Goal: Task Accomplishment & Management: Manage account settings

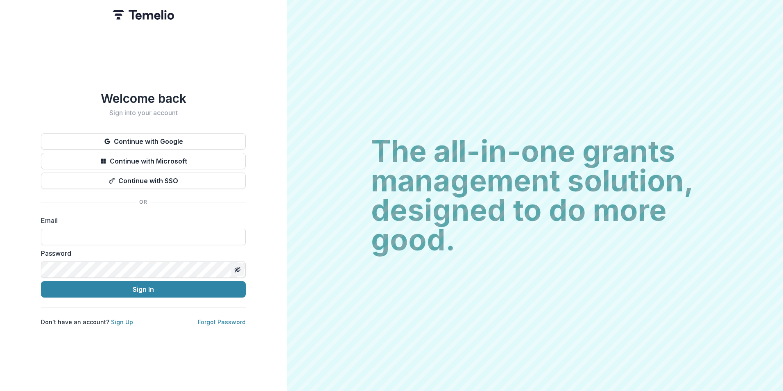
type input "**********"
click at [237, 266] on icon "Toggle password visibility" at bounding box center [237, 269] width 7 height 7
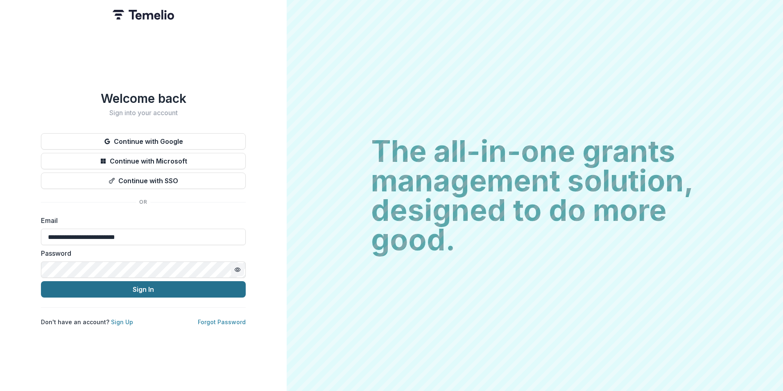
click at [141, 287] on button "Sign In" at bounding box center [143, 289] width 205 height 16
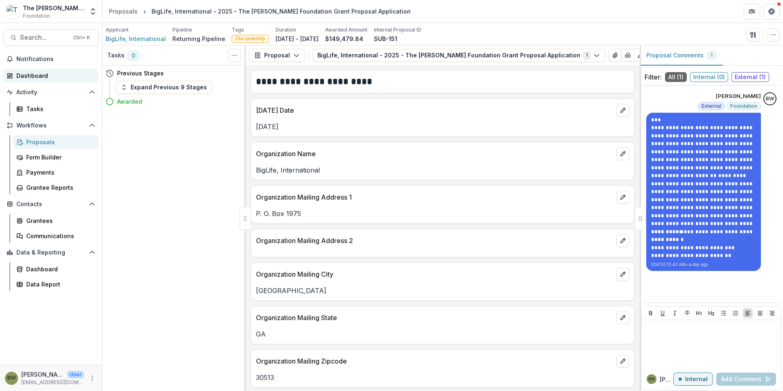
click at [38, 79] on div "Dashboard" at bounding box center [54, 75] width 76 height 9
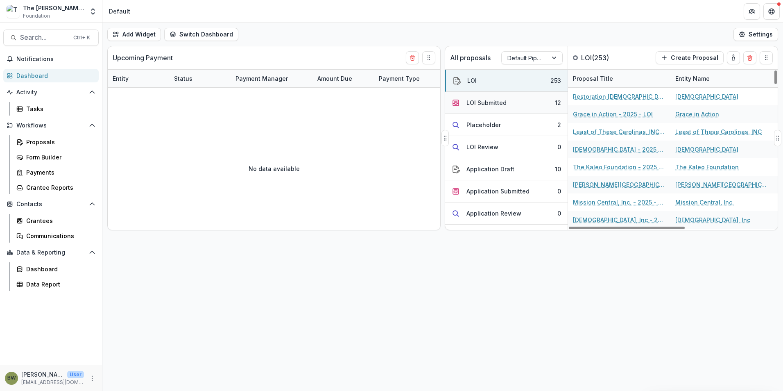
click at [481, 108] on button "LOI Submitted 12" at bounding box center [506, 103] width 122 height 22
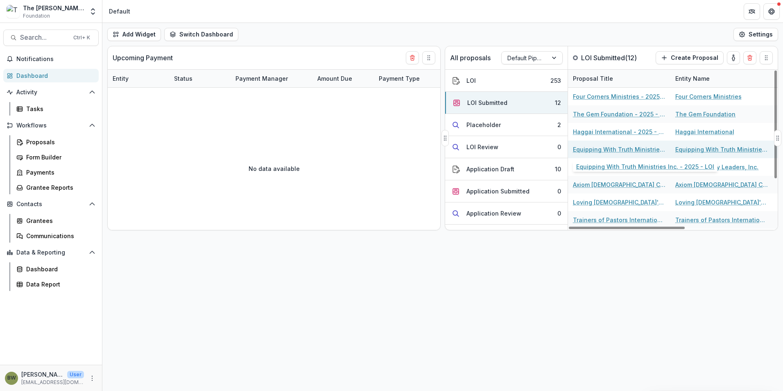
click at [604, 147] on link "Equipping With Truth Ministries Inc. - 2025 - LOI" at bounding box center [619, 149] width 93 height 9
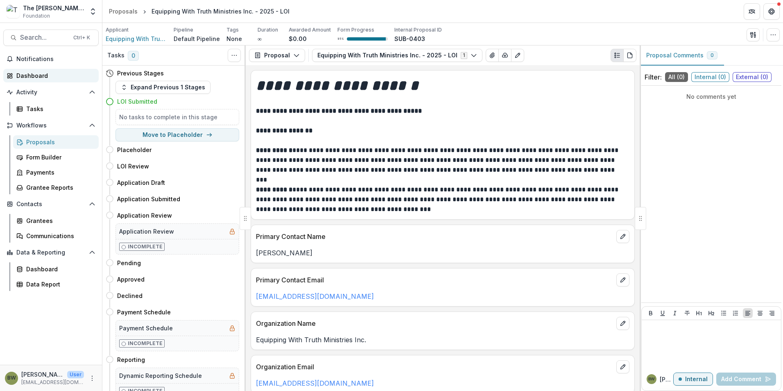
click at [25, 76] on div "Dashboard" at bounding box center [54, 75] width 76 height 9
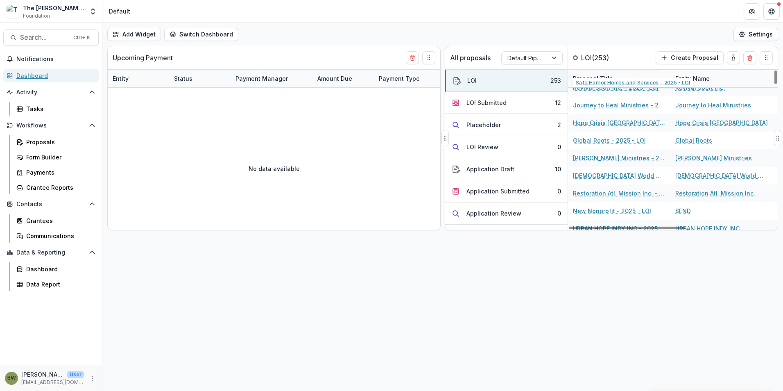
scroll to position [246, 0]
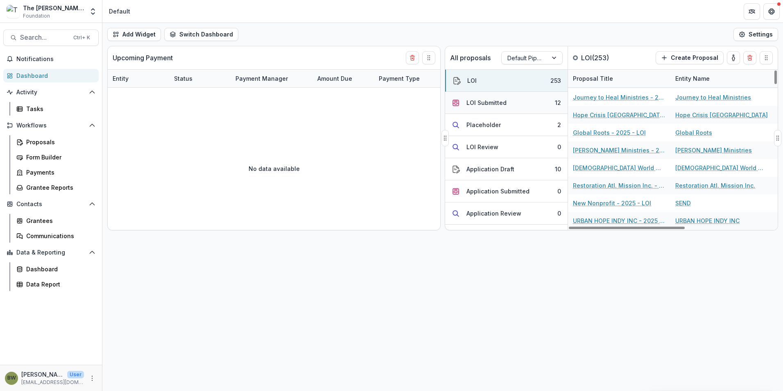
click at [508, 106] on button "LOI Submitted 12" at bounding box center [506, 103] width 122 height 22
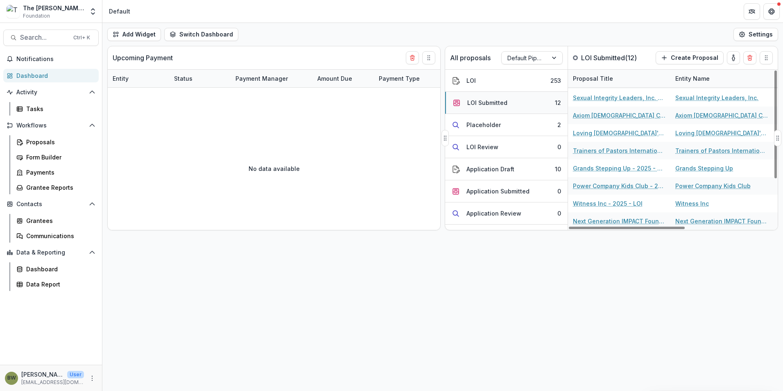
scroll to position [69, 0]
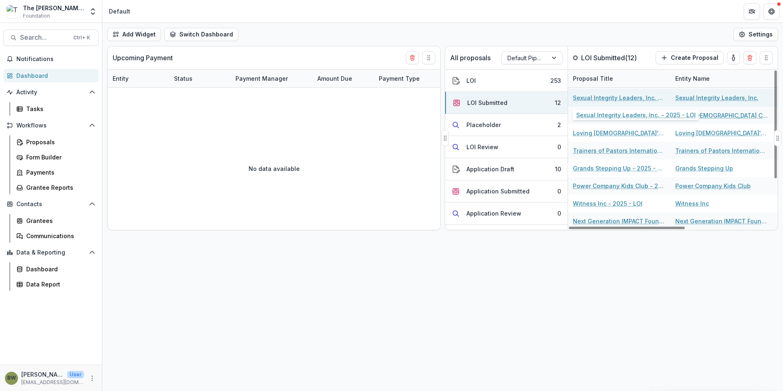
click at [622, 98] on link "Sexual Integrity Leaders, Inc. - 2025 - LOI" at bounding box center [619, 97] width 93 height 9
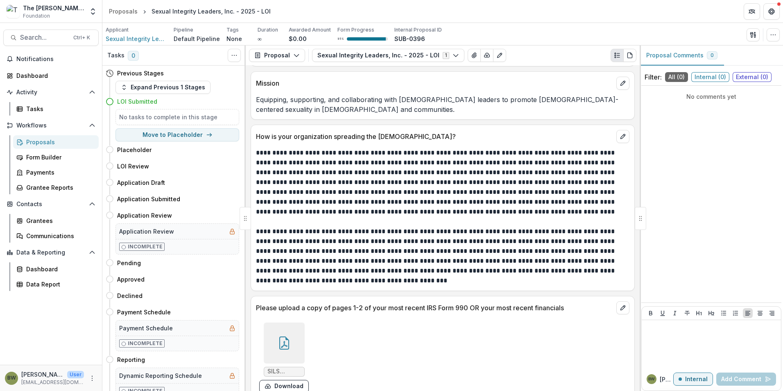
scroll to position [1590, 0]
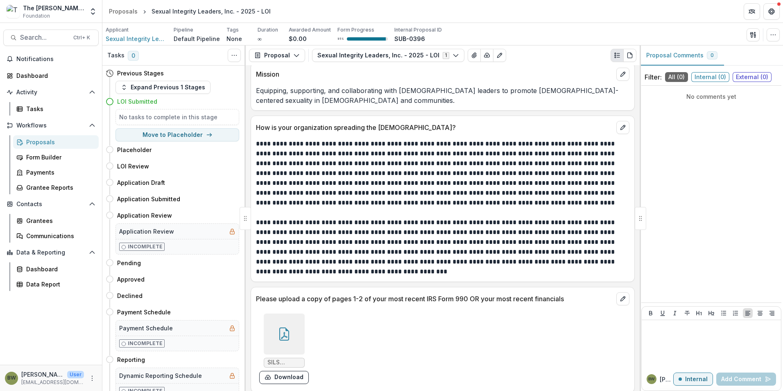
click at [272, 338] on div at bounding box center [284, 333] width 41 height 41
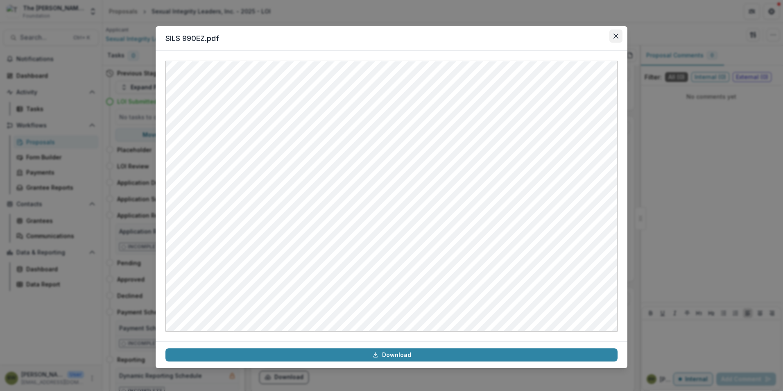
click at [613, 39] on button "Close" at bounding box center [616, 35] width 13 height 13
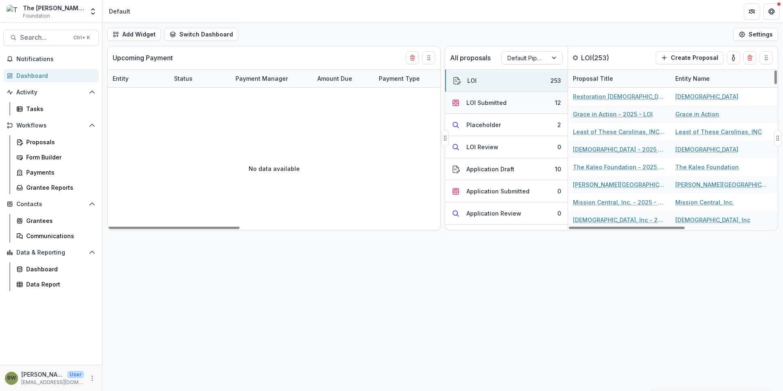
click at [522, 104] on button "LOI Submitted 12" at bounding box center [506, 103] width 122 height 22
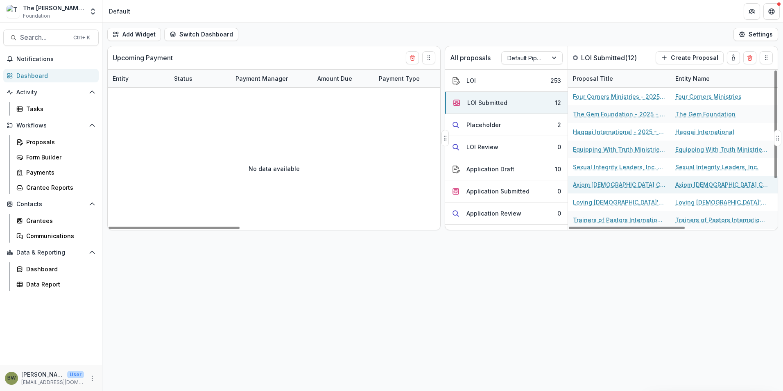
click at [588, 185] on link "Axiom Christian Classical School - 2025 - LOI" at bounding box center [619, 184] width 93 height 9
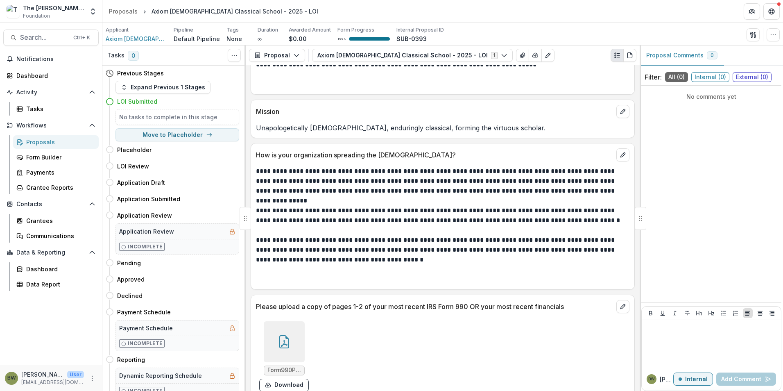
scroll to position [1275, 0]
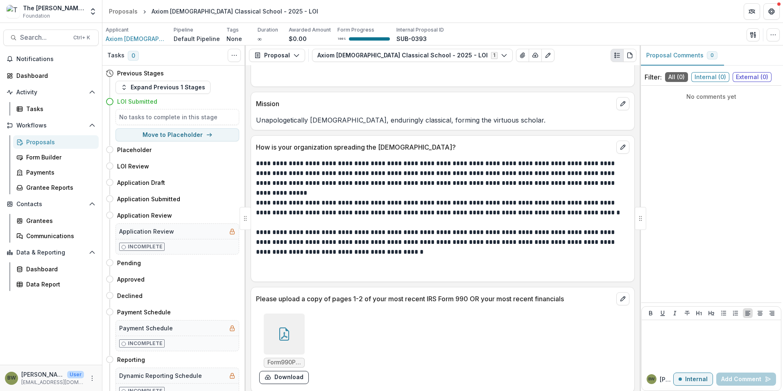
click at [280, 327] on icon at bounding box center [284, 333] width 13 height 13
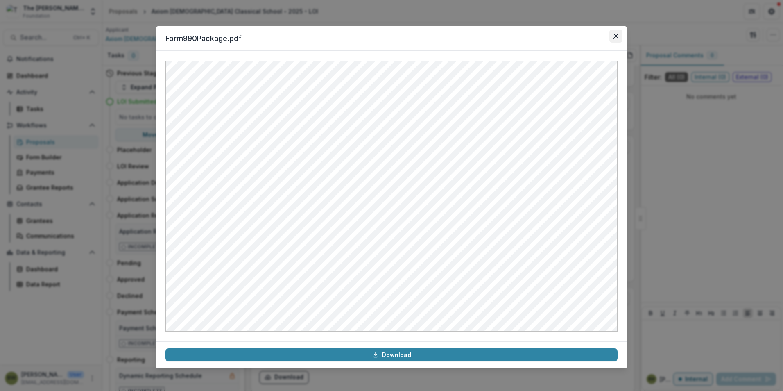
click at [616, 36] on icon "Close" at bounding box center [616, 36] width 5 height 5
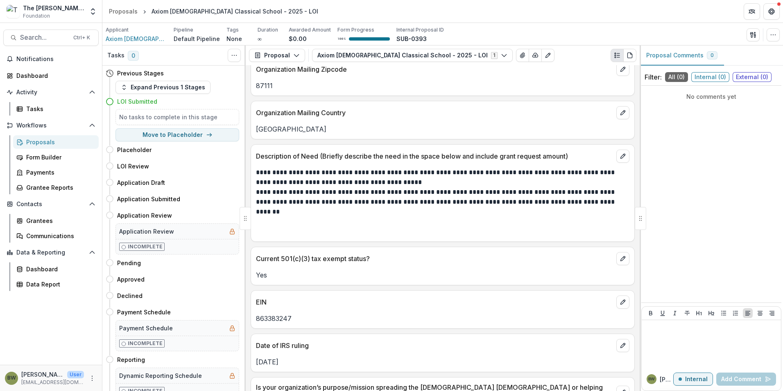
scroll to position [497, 0]
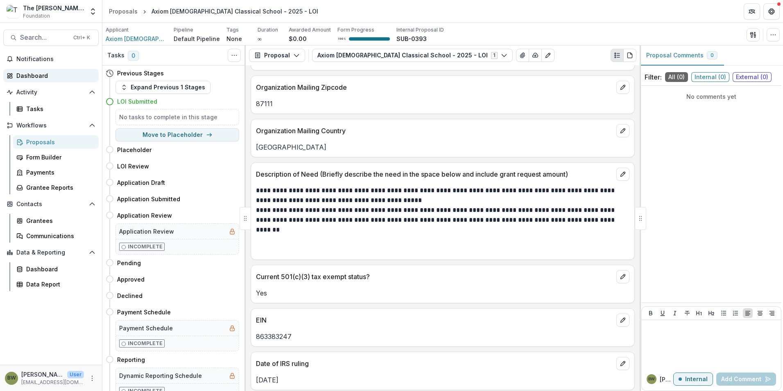
click at [35, 77] on div "Dashboard" at bounding box center [54, 75] width 76 height 9
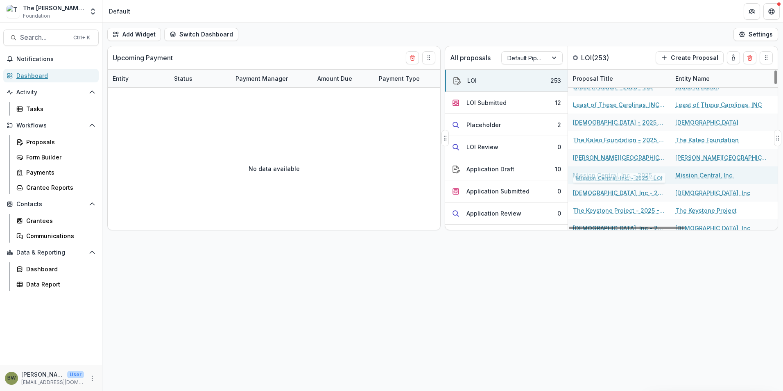
scroll to position [41, 0]
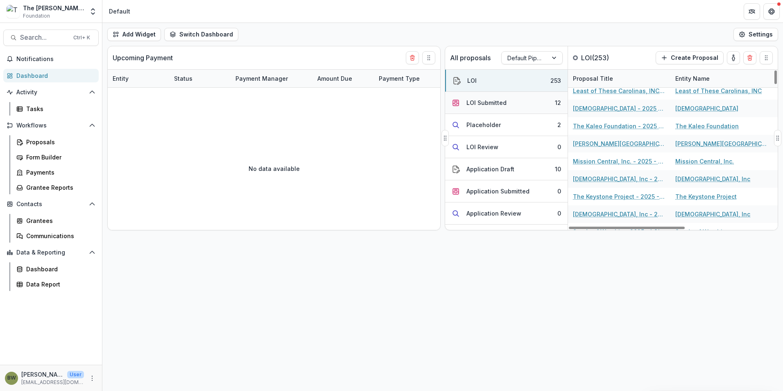
click at [495, 105] on div "LOI Submitted" at bounding box center [487, 102] width 40 height 9
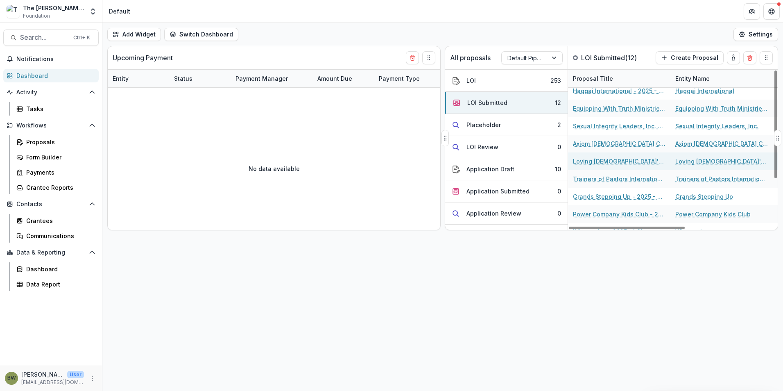
click at [608, 157] on link "Loving God's Children - 2025 - LOI" at bounding box center [619, 161] width 93 height 9
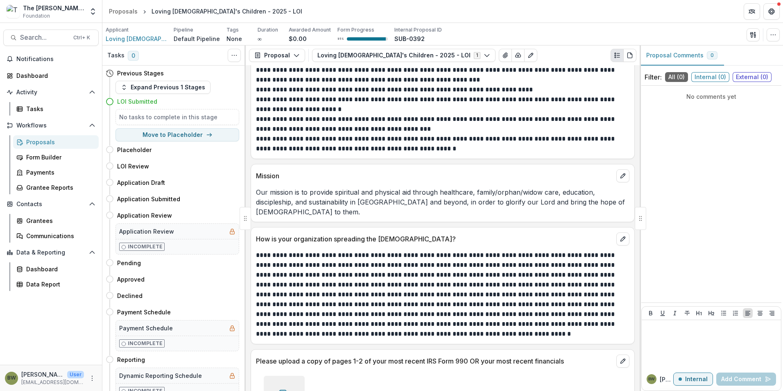
scroll to position [1118, 0]
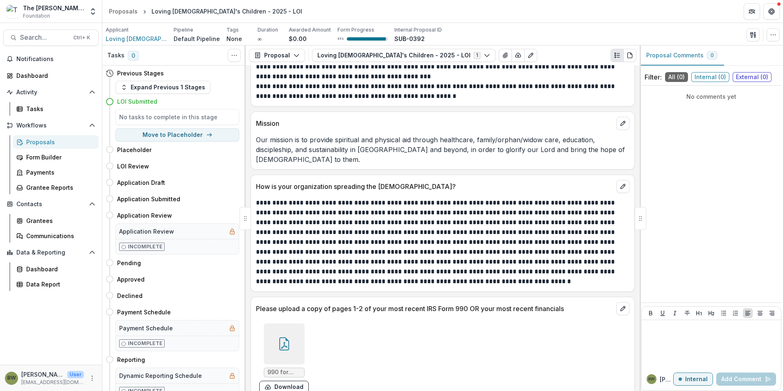
click at [290, 341] on div at bounding box center [284, 343] width 41 height 41
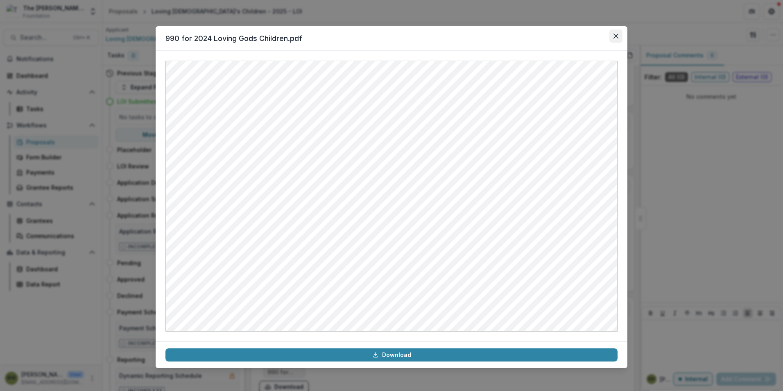
click at [621, 35] on button "Close" at bounding box center [616, 35] width 13 height 13
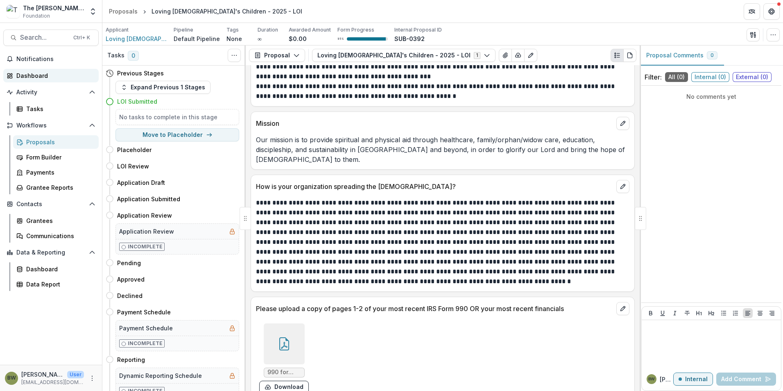
click at [43, 75] on div "Dashboard" at bounding box center [54, 75] width 76 height 9
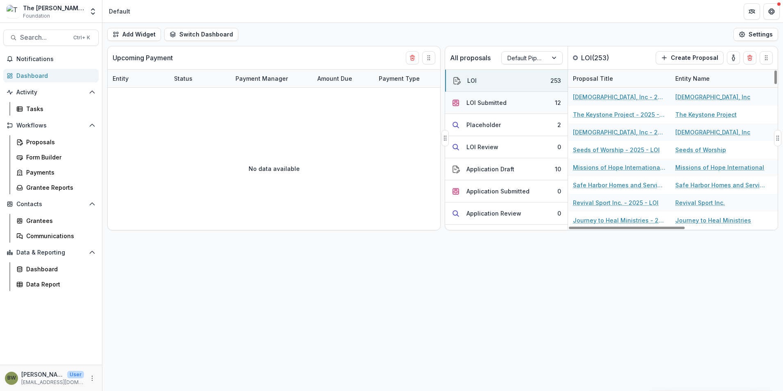
click at [505, 98] on div "LOI Submitted" at bounding box center [487, 102] width 40 height 9
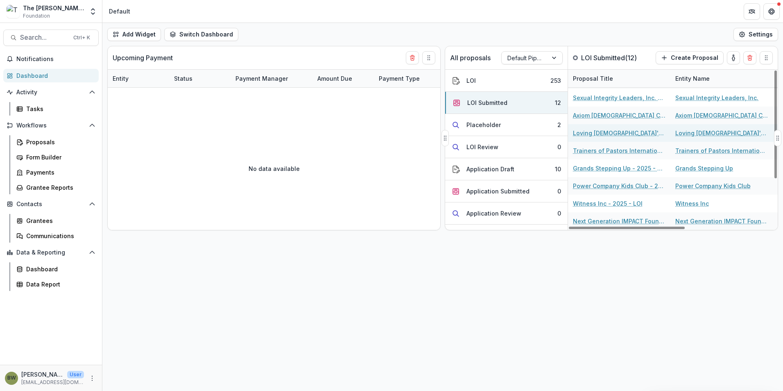
scroll to position [69, 0]
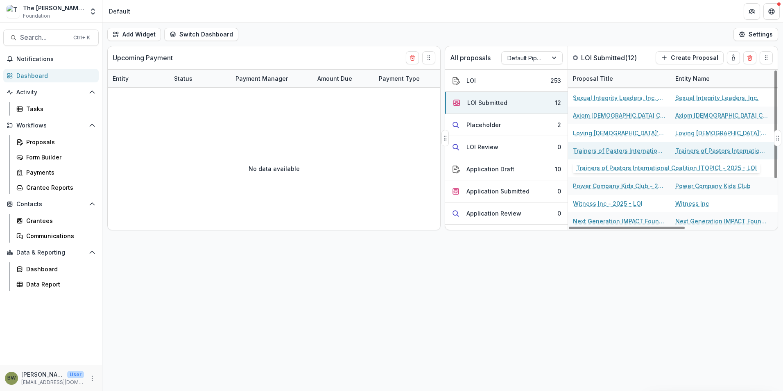
click at [603, 151] on link "Trainers of Pastors International Coalition (TOPIC) - 2025 - LOI" at bounding box center [619, 150] width 93 height 9
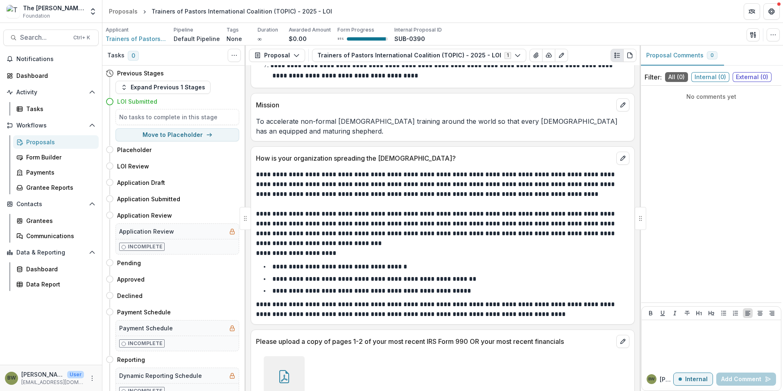
scroll to position [1291, 0]
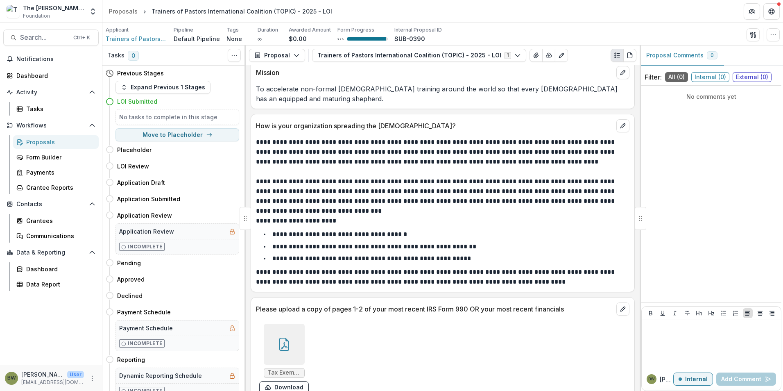
click at [281, 336] on div at bounding box center [284, 344] width 41 height 41
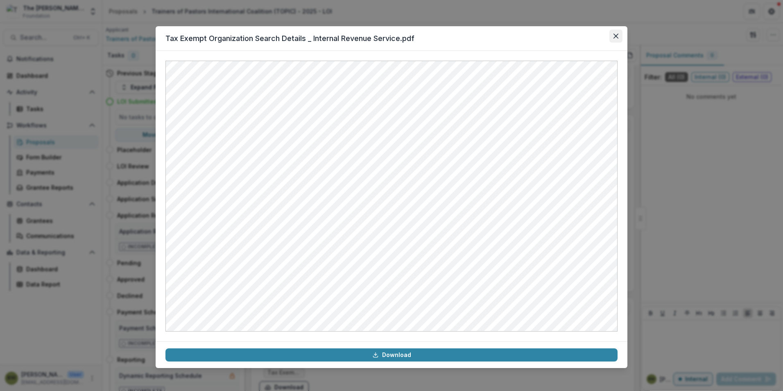
click at [619, 38] on button "Close" at bounding box center [616, 35] width 13 height 13
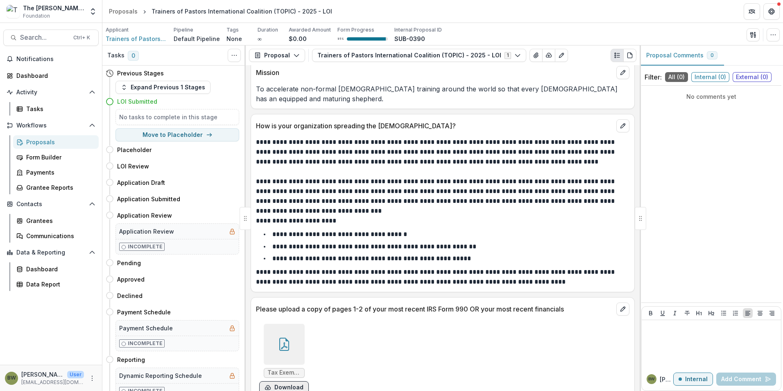
click at [281, 381] on button "Download" at bounding box center [284, 387] width 50 height 13
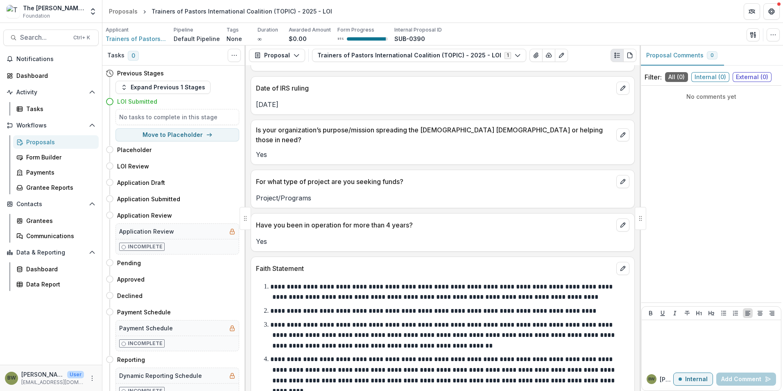
scroll to position [778, 0]
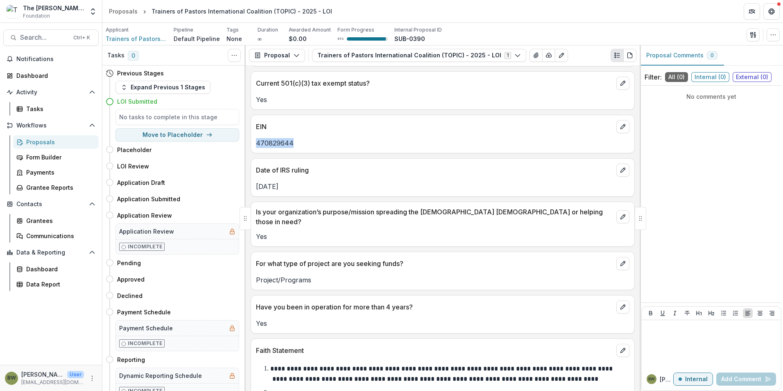
drag, startPoint x: 304, startPoint y: 143, endPoint x: 253, endPoint y: 143, distance: 50.8
click at [253, 143] on div "470829644" at bounding box center [442, 143] width 383 height 10
drag, startPoint x: 253, startPoint y: 143, endPoint x: 259, endPoint y: 143, distance: 6.6
copy p "470829644"
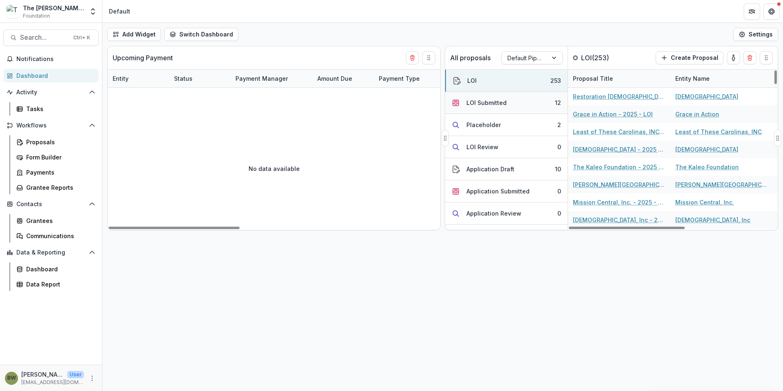
click at [484, 99] on div "LOI Submitted" at bounding box center [487, 102] width 40 height 9
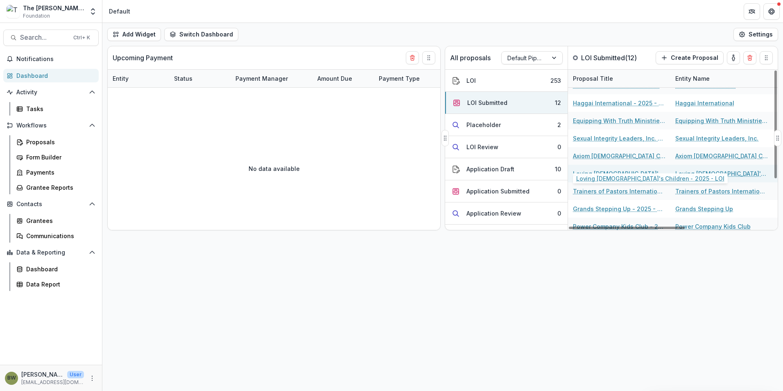
scroll to position [41, 0]
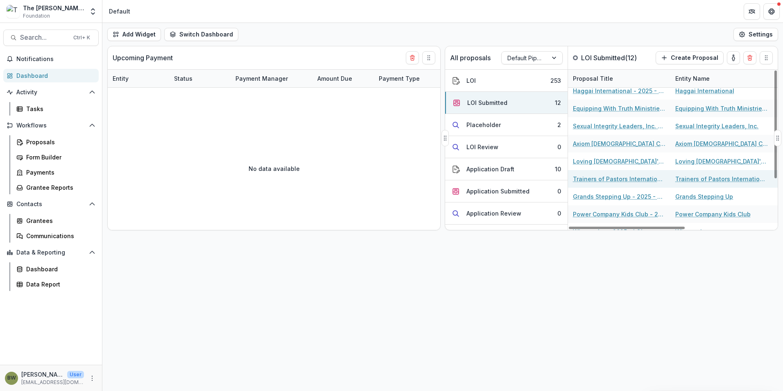
click at [617, 177] on link "Trainers of Pastors International Coalition (TOPIC) - 2025 - LOI" at bounding box center [619, 179] width 93 height 9
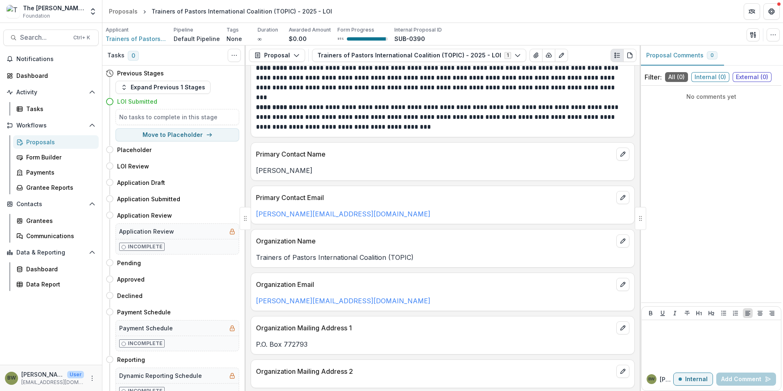
scroll to position [82, 0]
drag, startPoint x: 420, startPoint y: 259, endPoint x: 255, endPoint y: 255, distance: 164.8
click at [255, 255] on div "Trainers of Pastors International Coalition (TOPIC)" at bounding box center [442, 258] width 383 height 10
drag, startPoint x: 255, startPoint y: 255, endPoint x: 271, endPoint y: 257, distance: 15.7
copy p "Trainers of Pastors International Coalition (TOPIC)"
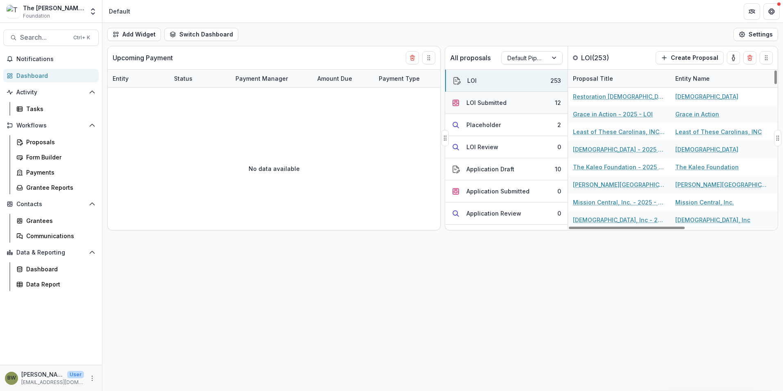
click at [498, 97] on button "LOI Submitted 12" at bounding box center [506, 103] width 122 height 22
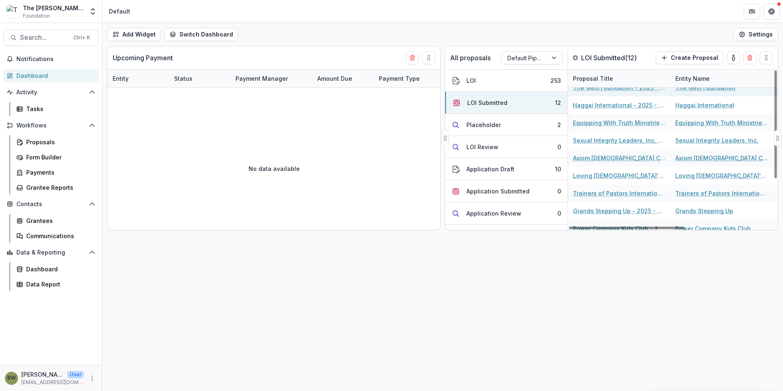
scroll to position [41, 0]
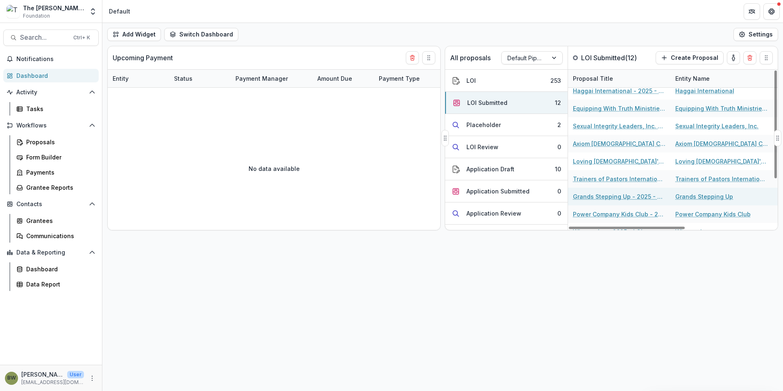
click at [611, 197] on link "Grands Stepping Up - 2025 - LOI" at bounding box center [619, 196] width 93 height 9
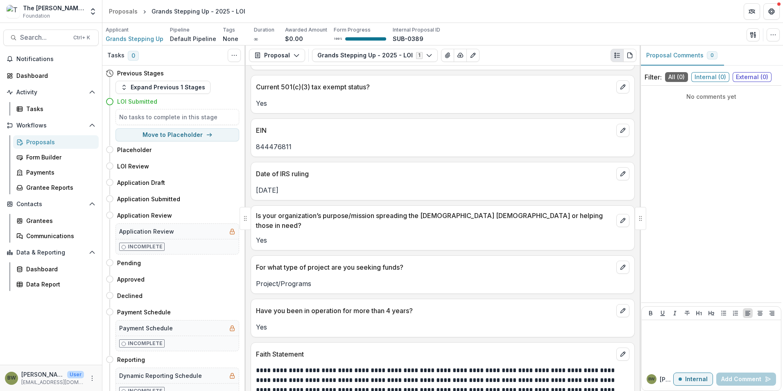
scroll to position [819, 0]
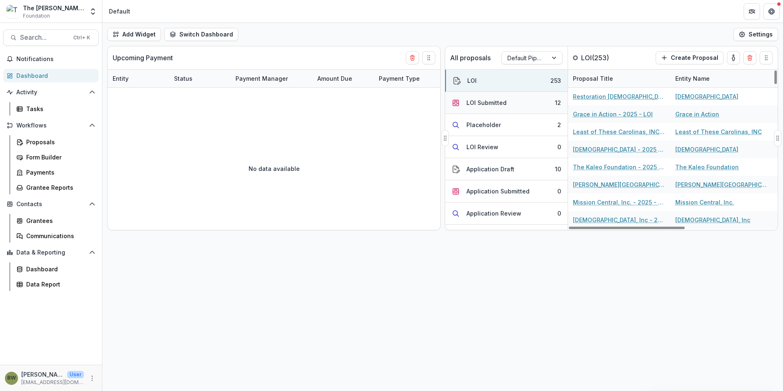
click at [516, 99] on button "LOI Submitted 12" at bounding box center [506, 103] width 122 height 22
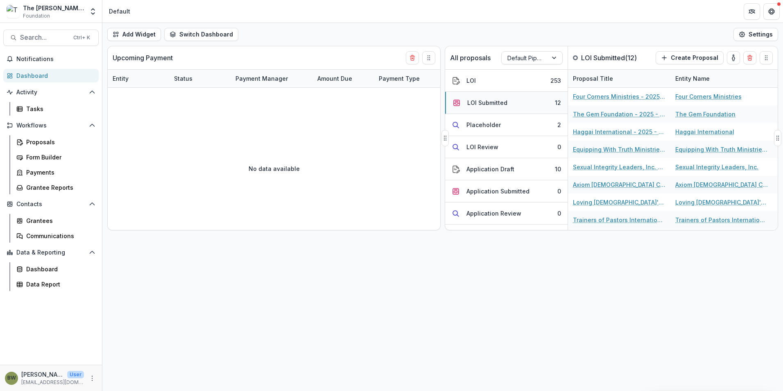
click at [495, 103] on div "LOI Submitted" at bounding box center [487, 102] width 40 height 9
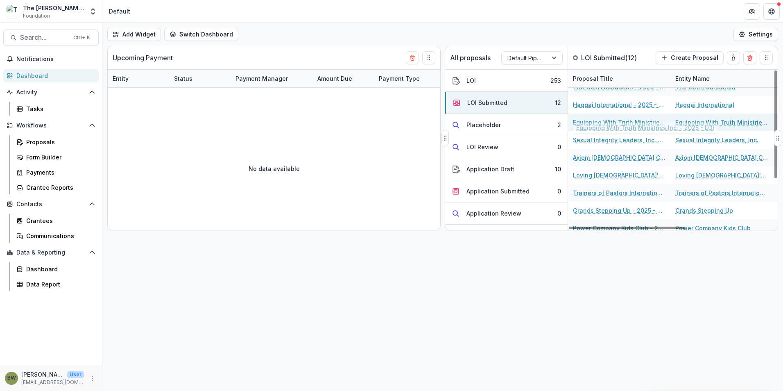
scroll to position [41, 0]
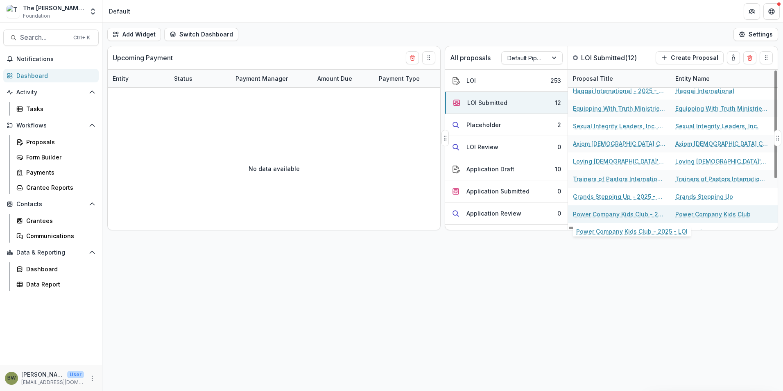
click at [619, 212] on link "Power Company Kids Club - 2025 - LOI" at bounding box center [619, 214] width 93 height 9
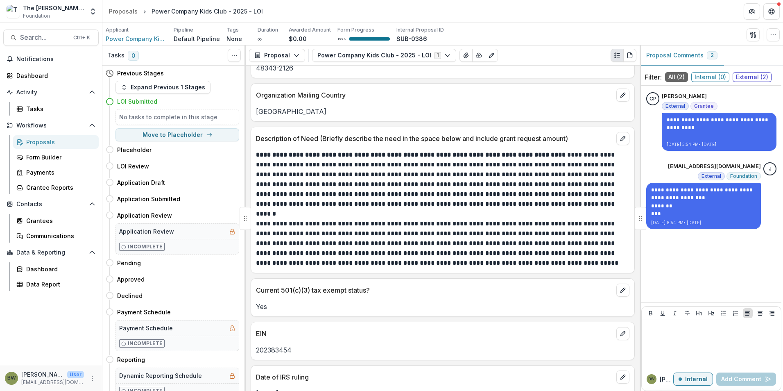
scroll to position [574, 0]
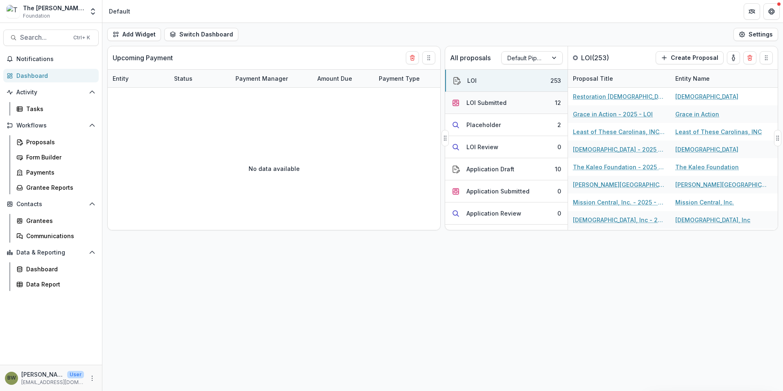
click at [496, 101] on div "LOI Submitted" at bounding box center [487, 102] width 40 height 9
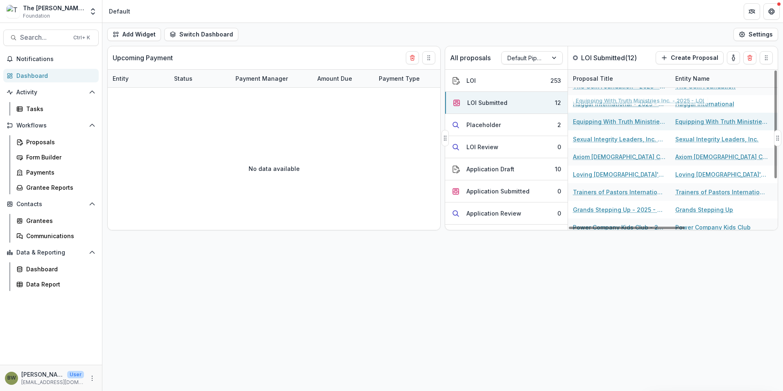
scroll to position [69, 0]
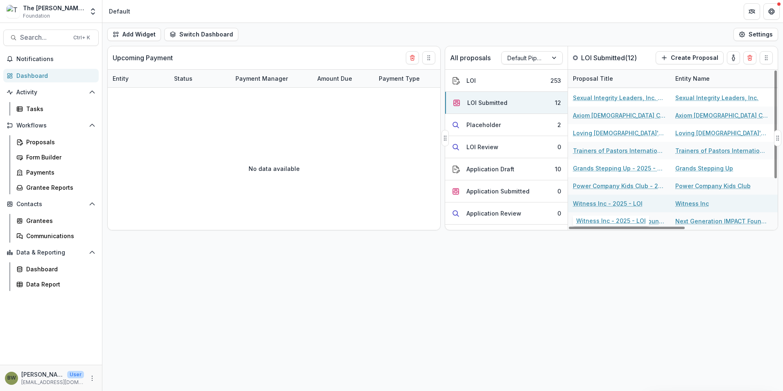
click at [597, 203] on link "Witness Inc - 2025 - LOI" at bounding box center [608, 203] width 70 height 9
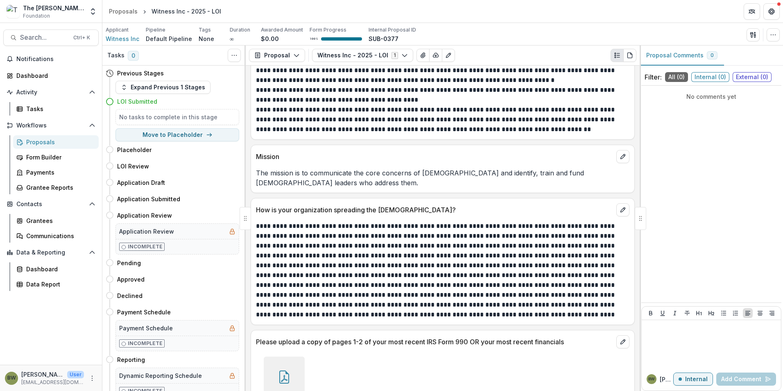
scroll to position [1354, 0]
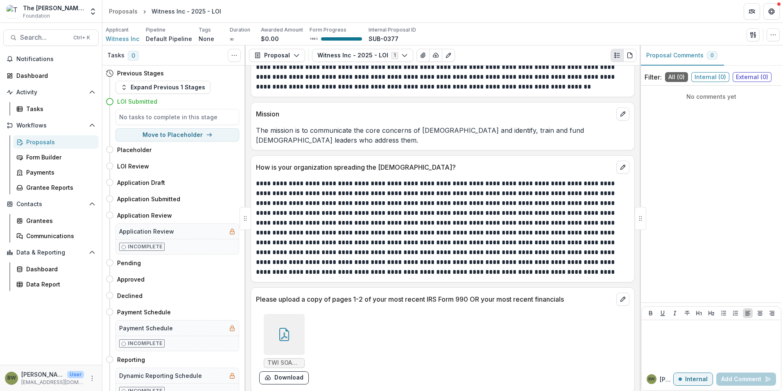
click at [283, 333] on icon at bounding box center [284, 334] width 13 height 13
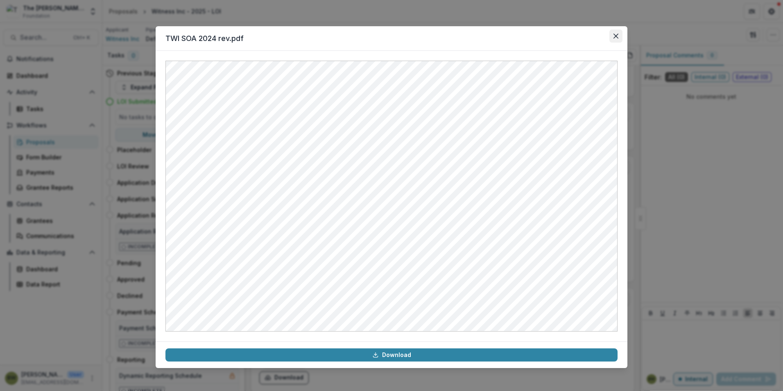
click at [617, 39] on button "Close" at bounding box center [616, 35] width 13 height 13
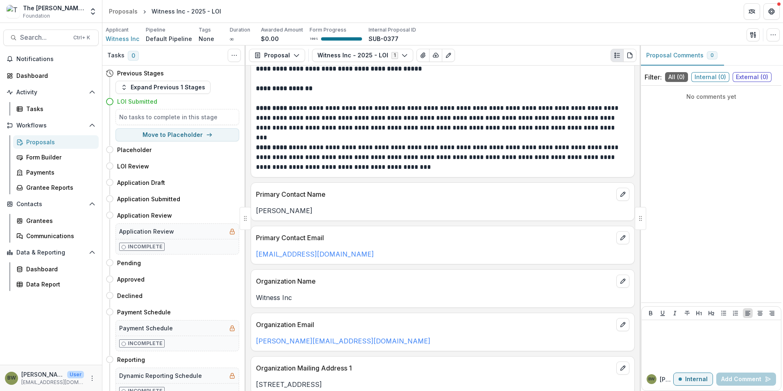
scroll to position [0, 0]
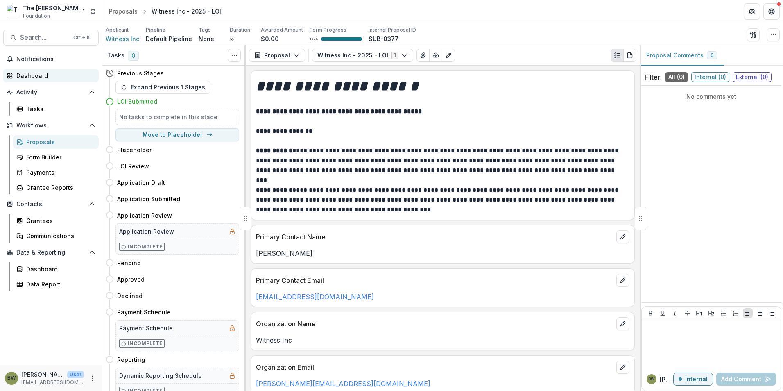
click at [35, 75] on div "Dashboard" at bounding box center [54, 75] width 76 height 9
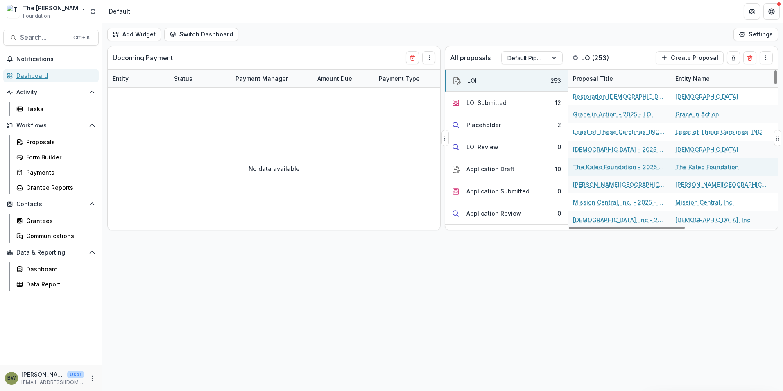
scroll to position [123, 0]
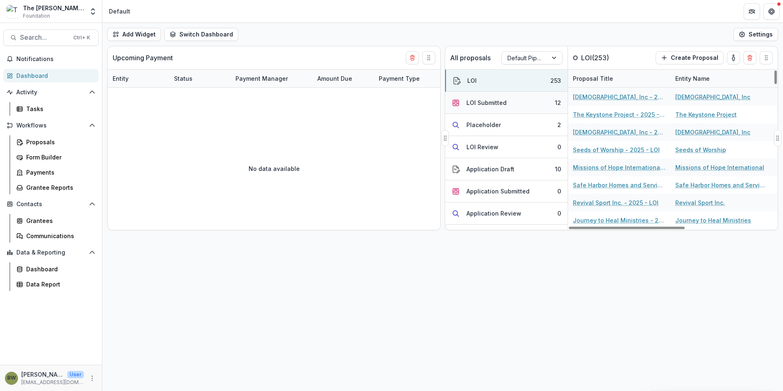
click at [498, 99] on div "LOI Submitted" at bounding box center [487, 102] width 40 height 9
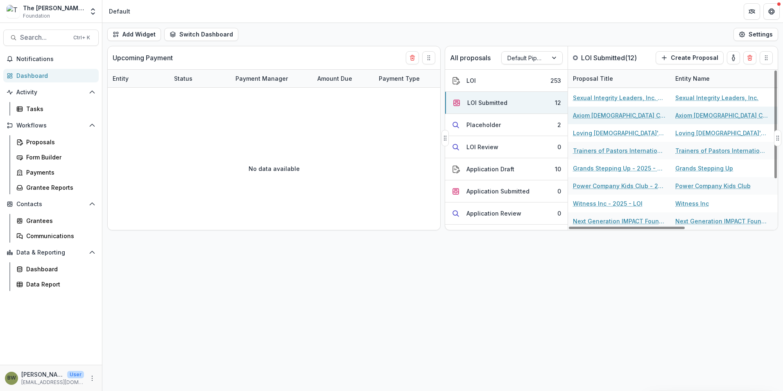
scroll to position [69, 0]
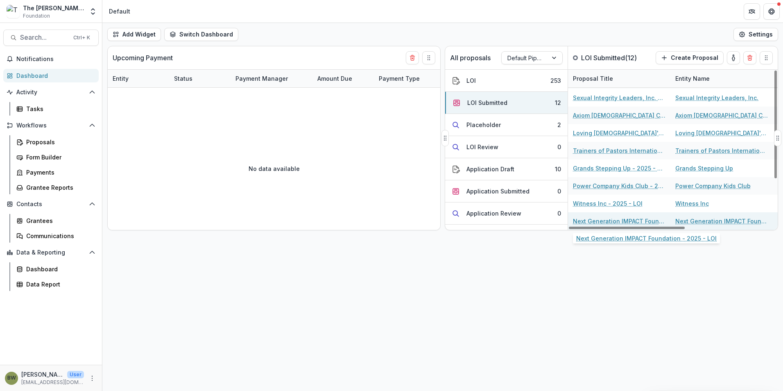
click at [597, 221] on link "Next Generation IMPACT Foundation - 2025 - LOI" at bounding box center [619, 221] width 93 height 9
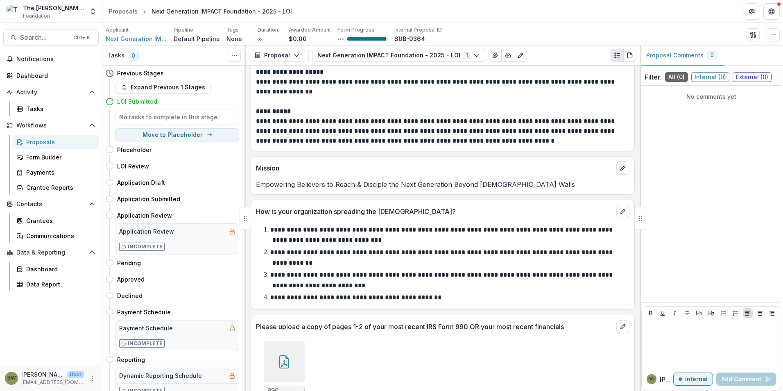
scroll to position [1298, 0]
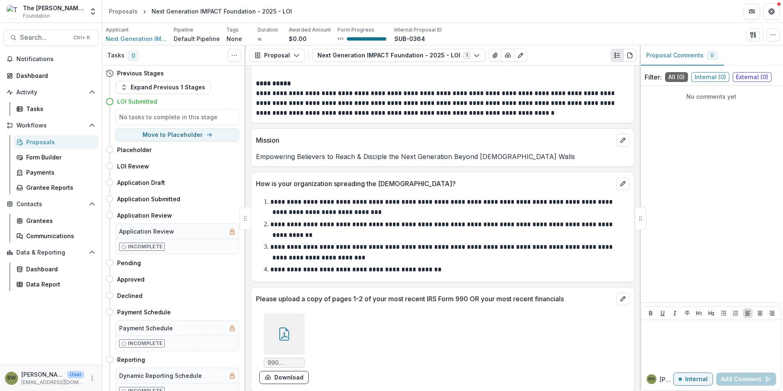
click at [294, 329] on div at bounding box center [284, 333] width 41 height 41
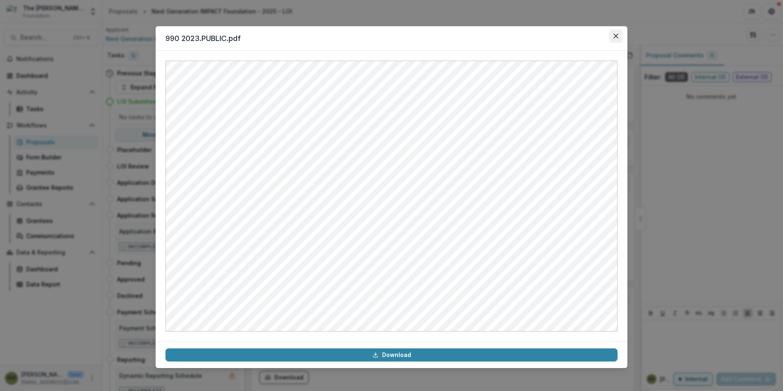
click at [615, 34] on icon "Close" at bounding box center [616, 36] width 5 height 5
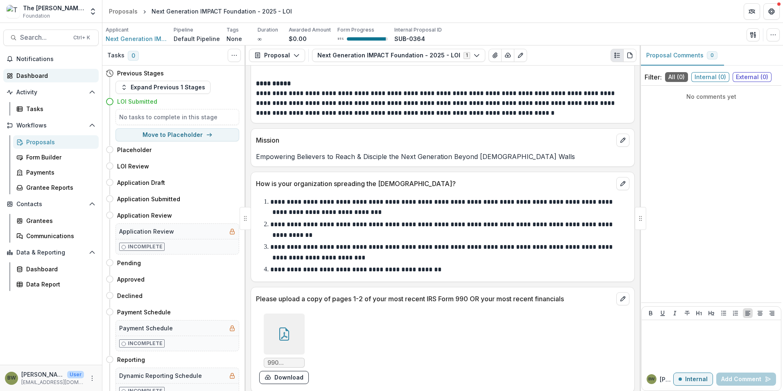
click at [29, 72] on div "Dashboard" at bounding box center [54, 75] width 76 height 9
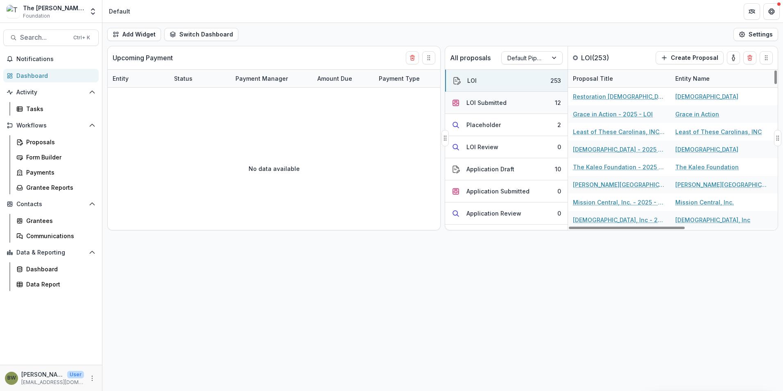
click at [507, 105] on button "LOI Submitted 12" at bounding box center [506, 103] width 122 height 22
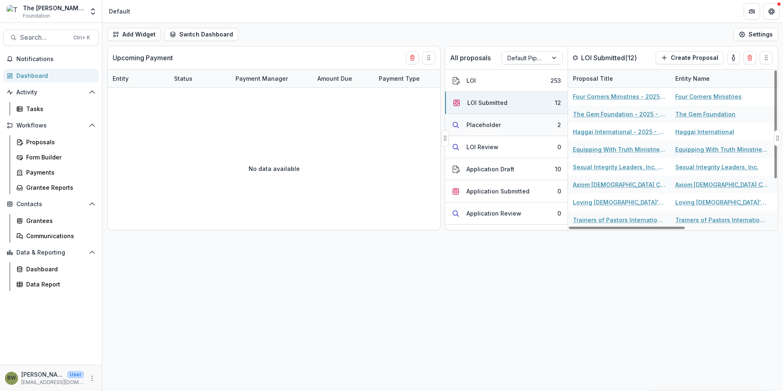
click at [470, 125] on div "Placeholder" at bounding box center [484, 124] width 34 height 9
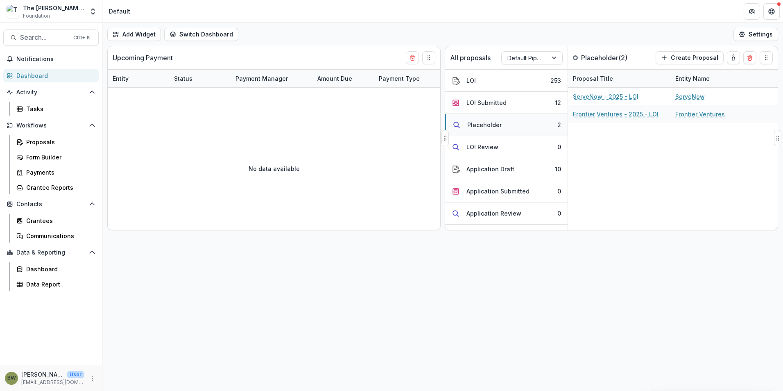
click at [470, 125] on div "Placeholder" at bounding box center [484, 124] width 34 height 9
click at [484, 100] on div "LOI Submitted" at bounding box center [487, 102] width 40 height 9
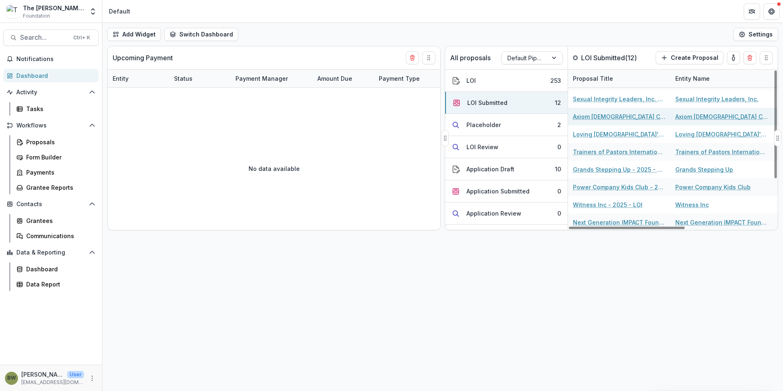
scroll to position [69, 0]
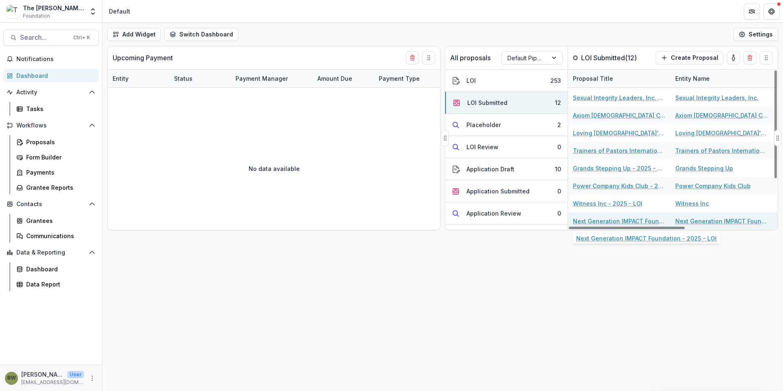
click at [596, 222] on link "Next Generation IMPACT Foundation - 2025 - LOI" at bounding box center [619, 221] width 93 height 9
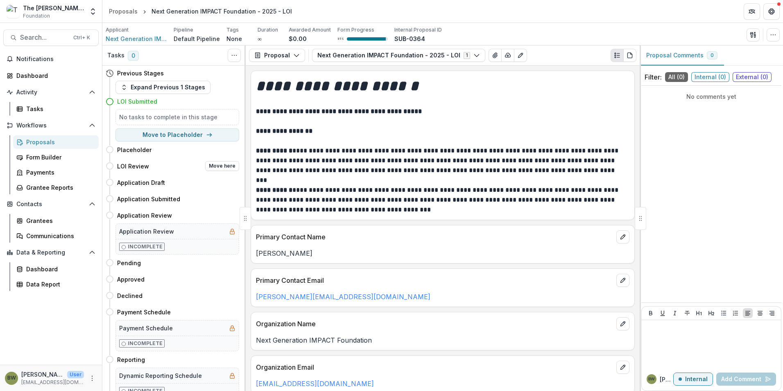
click at [109, 166] on icon at bounding box center [110, 166] width 8 height 8
click at [140, 167] on h4 "LOI Review" at bounding box center [133, 166] width 32 height 9
click at [223, 164] on button "Move here" at bounding box center [222, 166] width 34 height 10
select select "**********"
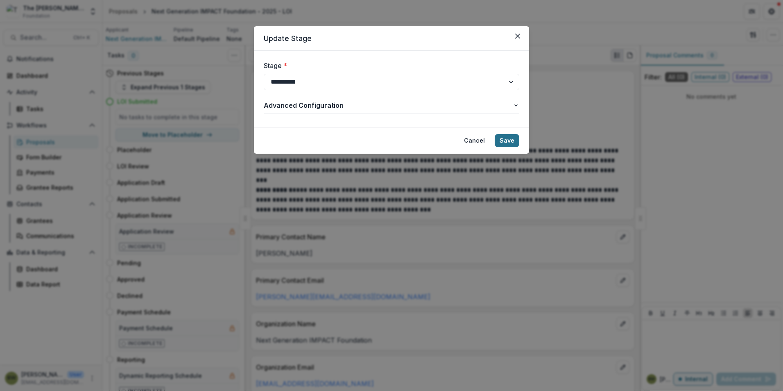
click at [513, 143] on button "Save" at bounding box center [507, 140] width 25 height 13
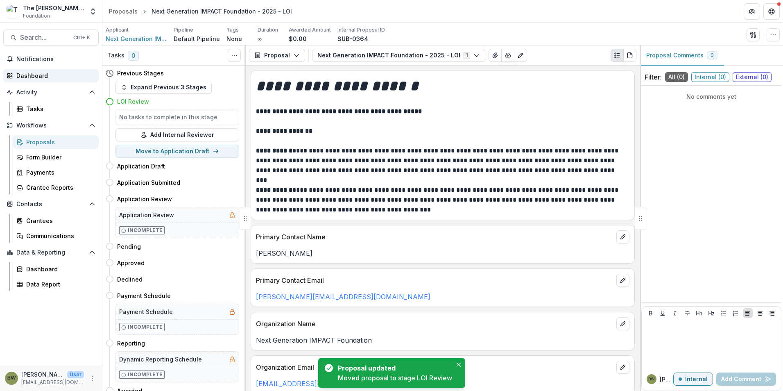
click at [24, 77] on div "Dashboard" at bounding box center [54, 75] width 76 height 9
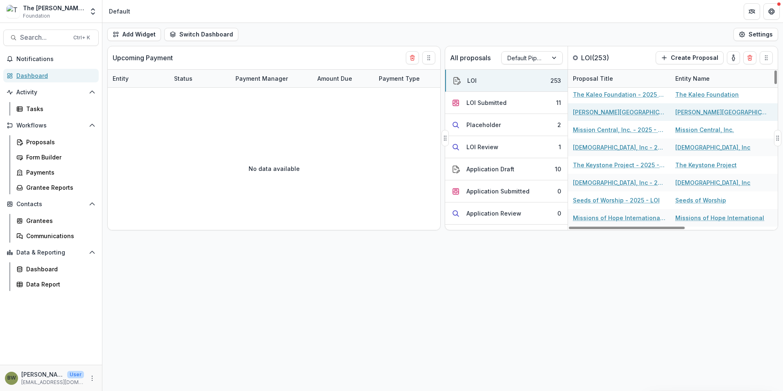
scroll to position [82, 0]
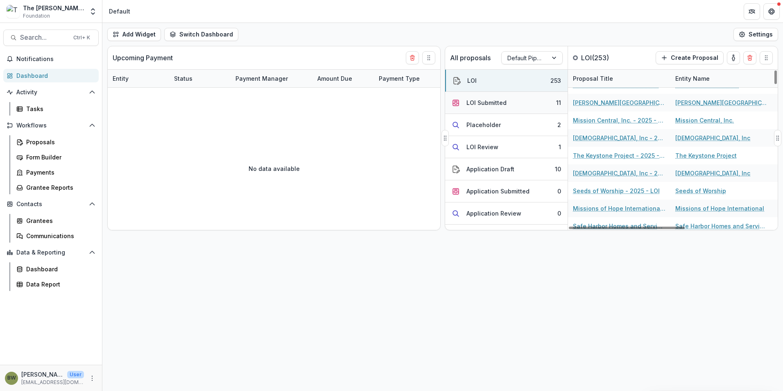
click at [502, 105] on div "LOI Submitted" at bounding box center [487, 102] width 40 height 9
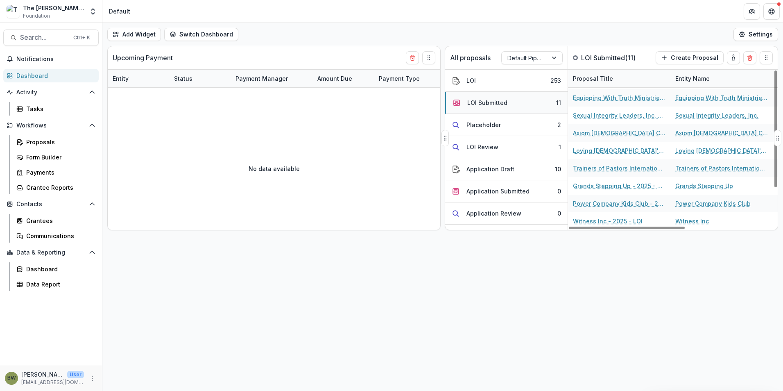
scroll to position [52, 0]
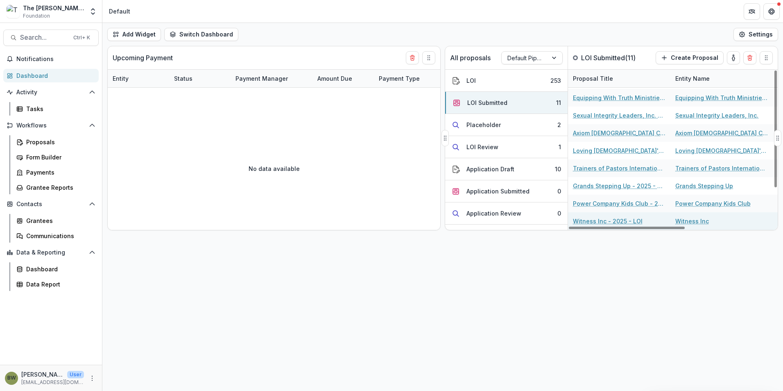
click at [593, 221] on link "Witness Inc - 2025 - LOI" at bounding box center [608, 221] width 70 height 9
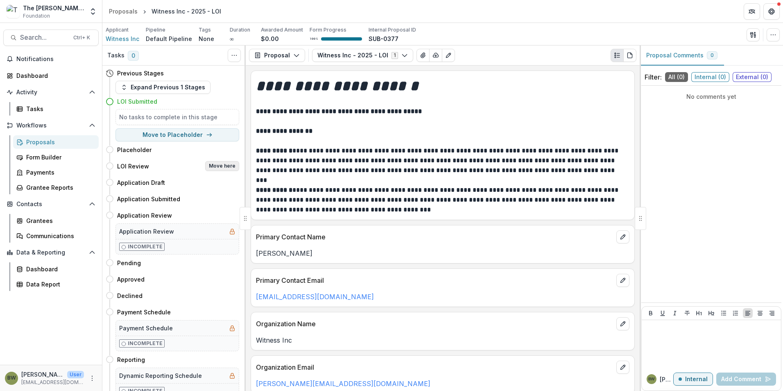
click at [221, 168] on button "Move here" at bounding box center [222, 166] width 34 height 10
select select "**********"
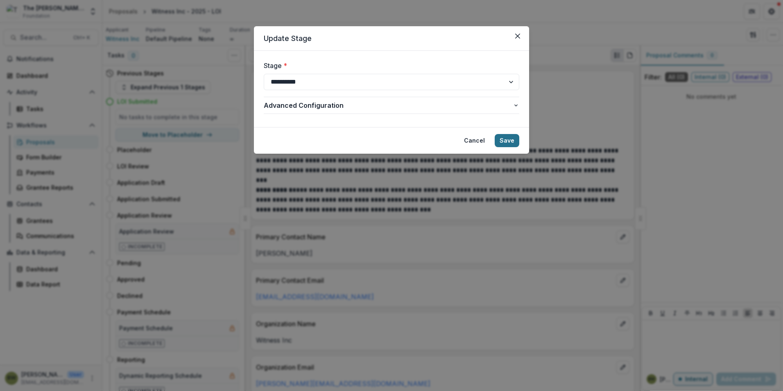
click at [510, 139] on button "Save" at bounding box center [507, 140] width 25 height 13
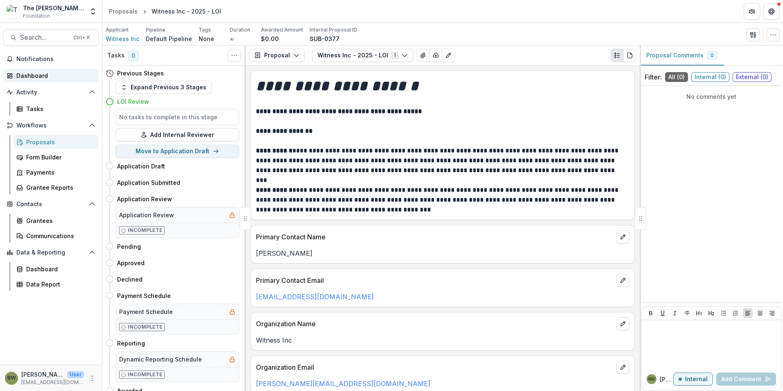
click at [42, 78] on div "Dashboard" at bounding box center [54, 75] width 76 height 9
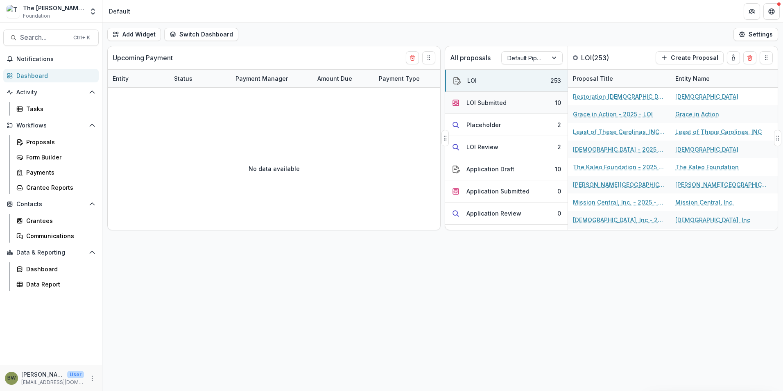
click at [498, 102] on div "LOI Submitted" at bounding box center [487, 102] width 40 height 9
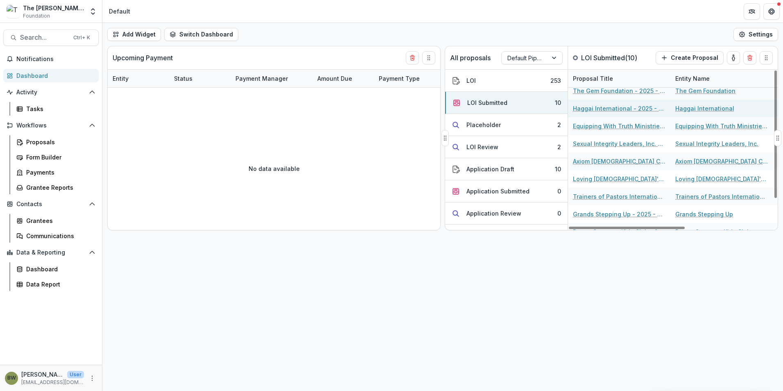
scroll to position [34, 0]
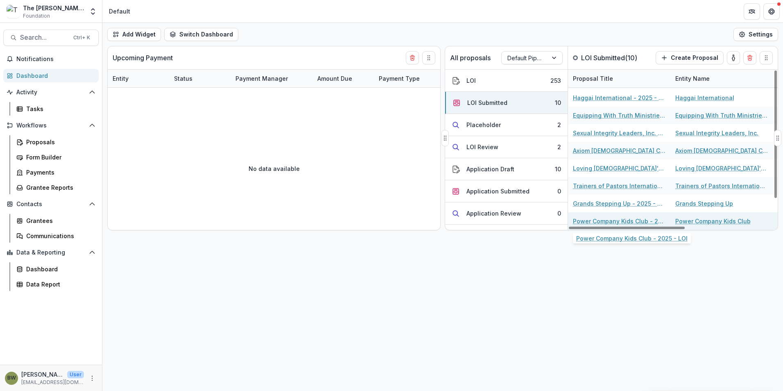
click at [599, 220] on link "Power Company Kids Club - 2025 - LOI" at bounding box center [619, 221] width 93 height 9
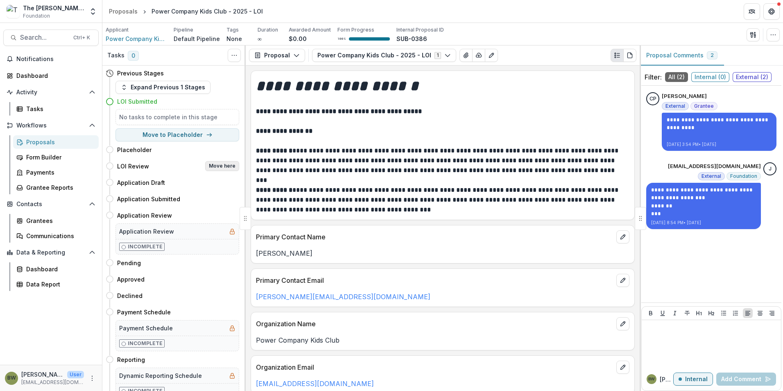
click at [217, 168] on button "Move here" at bounding box center [222, 166] width 34 height 10
select select "**********"
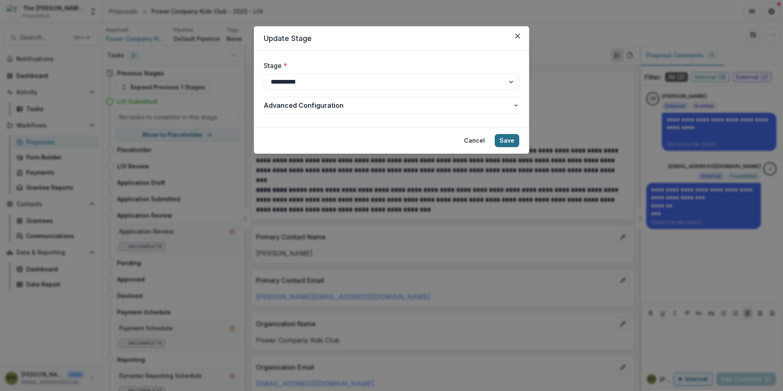
click at [506, 143] on button "Save" at bounding box center [507, 140] width 25 height 13
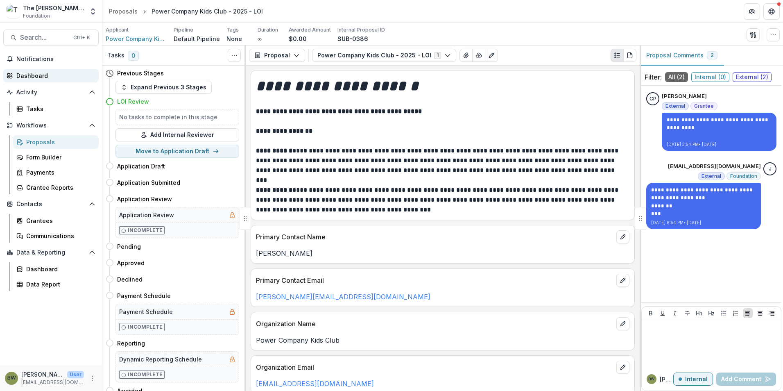
click at [33, 76] on div "Dashboard" at bounding box center [54, 75] width 76 height 9
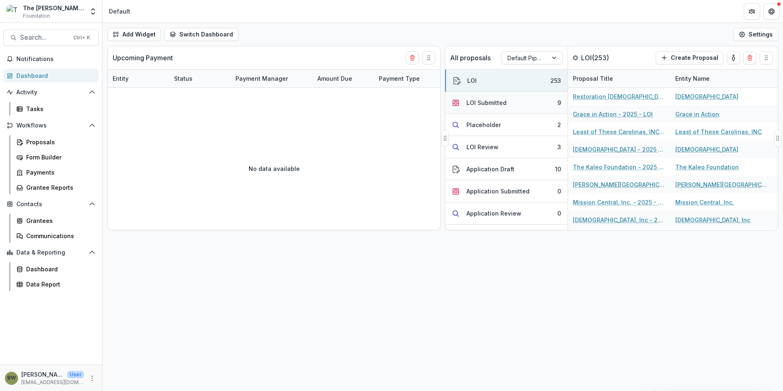
click at [503, 101] on div "LOI Submitted" at bounding box center [487, 102] width 40 height 9
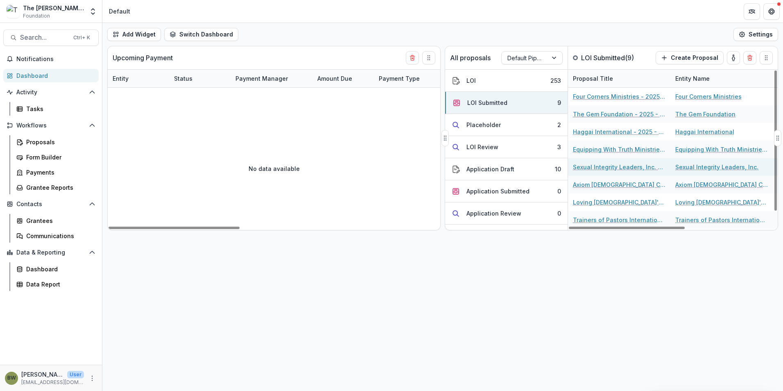
scroll to position [16, 0]
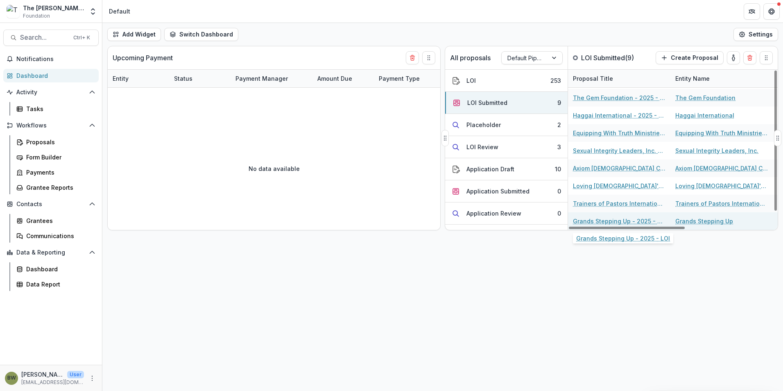
click at [612, 222] on link "Grands Stepping Up - 2025 - LOI" at bounding box center [619, 221] width 93 height 9
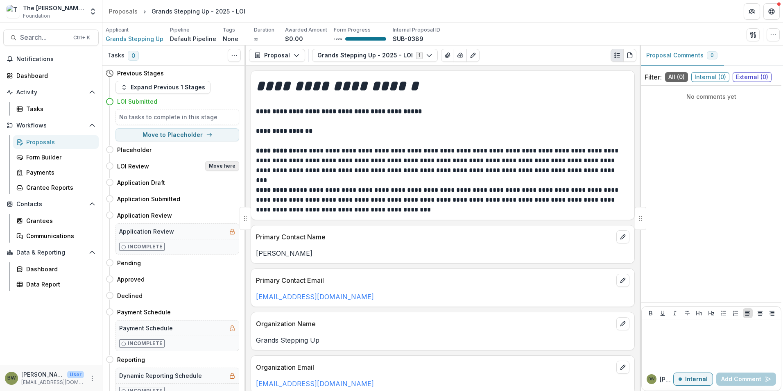
click at [230, 167] on button "Move here" at bounding box center [222, 166] width 34 height 10
select select "**********"
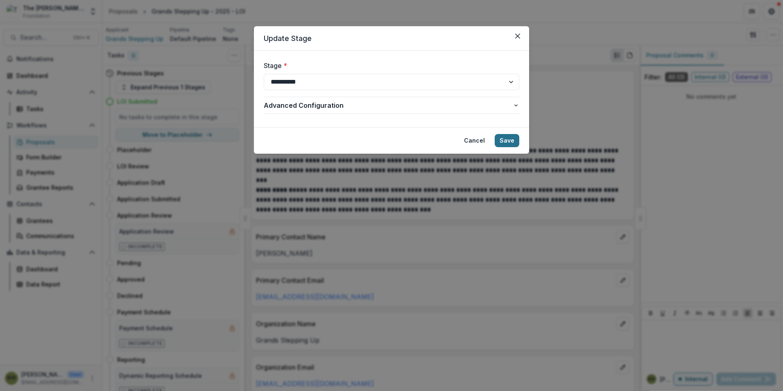
click at [517, 143] on button "Save" at bounding box center [507, 140] width 25 height 13
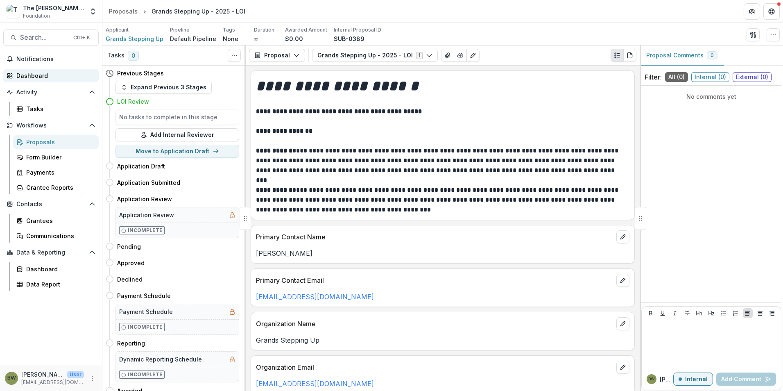
click at [35, 75] on div "Dashboard" at bounding box center [54, 75] width 76 height 9
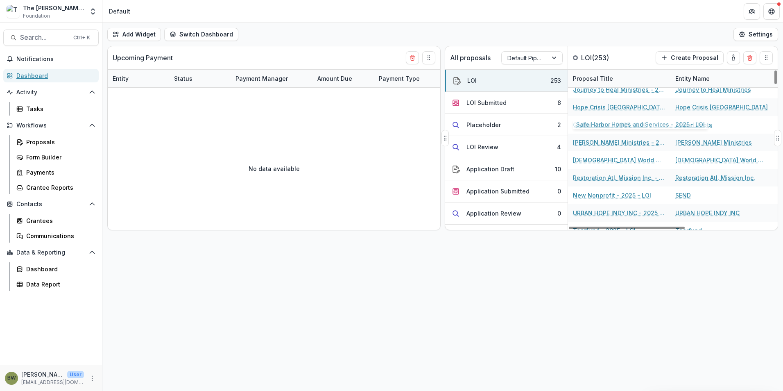
scroll to position [369, 0]
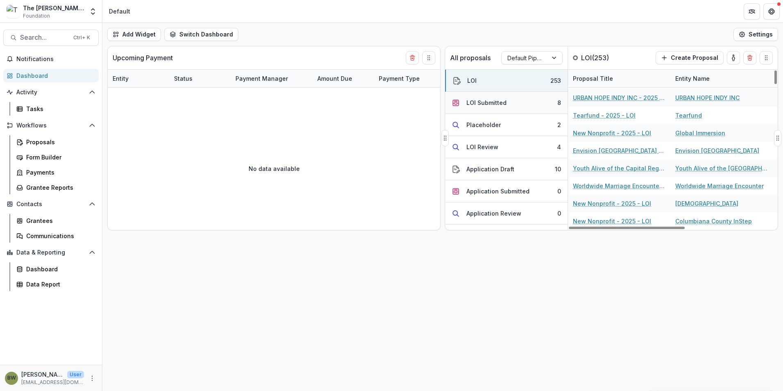
click at [499, 95] on button "LOI Submitted 8" at bounding box center [506, 103] width 122 height 22
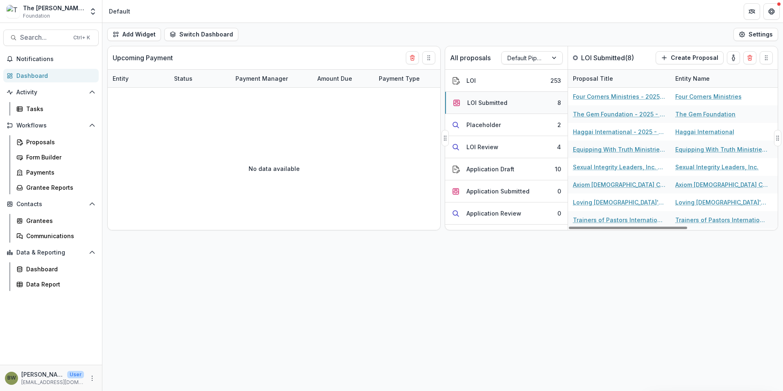
scroll to position [0, 0]
click at [498, 105] on div "LOI Submitted" at bounding box center [487, 102] width 40 height 9
click at [601, 220] on link "Trainers of Pastors International Coalition (TOPIC) - 2025 - LOI" at bounding box center [619, 219] width 93 height 9
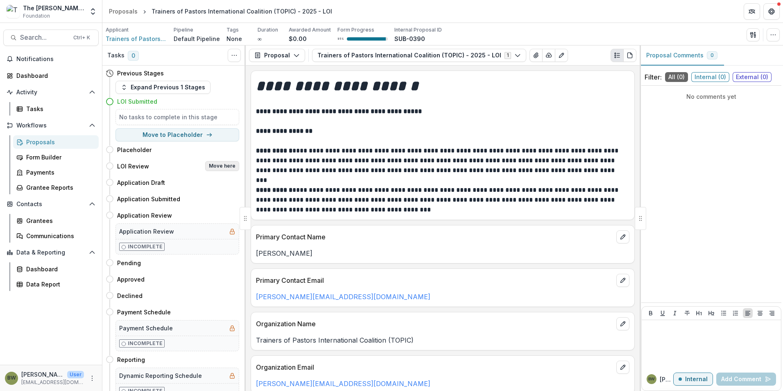
click at [226, 167] on button "Move here" at bounding box center [222, 166] width 34 height 10
select select "**********"
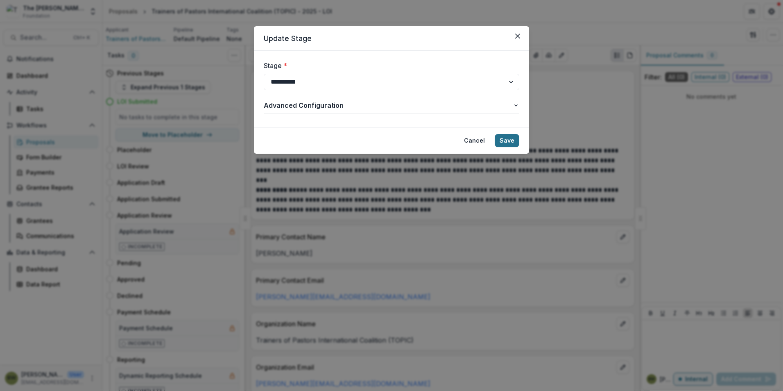
click at [517, 141] on button "Save" at bounding box center [507, 140] width 25 height 13
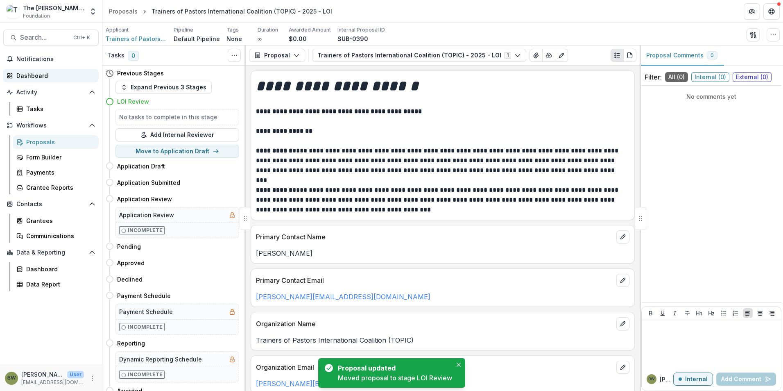
click at [24, 73] on div "Dashboard" at bounding box center [54, 75] width 76 height 9
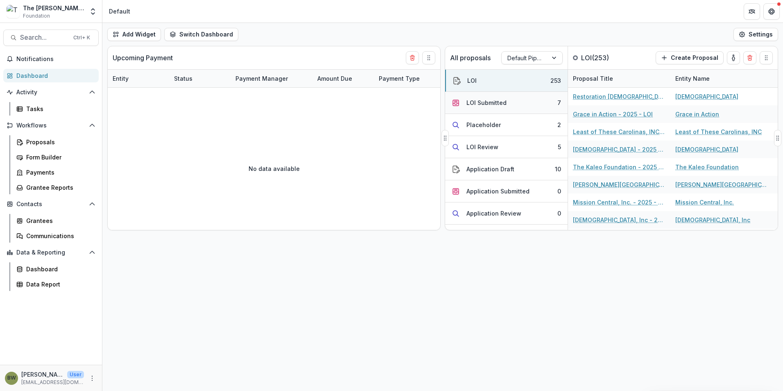
click at [495, 104] on div "LOI Submitted" at bounding box center [487, 102] width 40 height 9
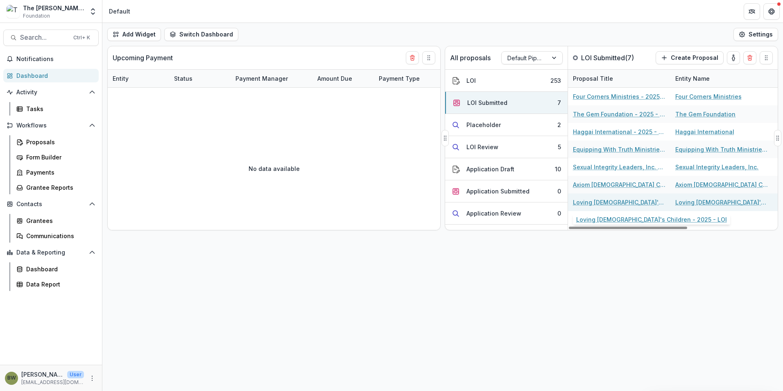
click at [594, 202] on link "Loving God's Children - 2025 - LOI" at bounding box center [619, 202] width 93 height 9
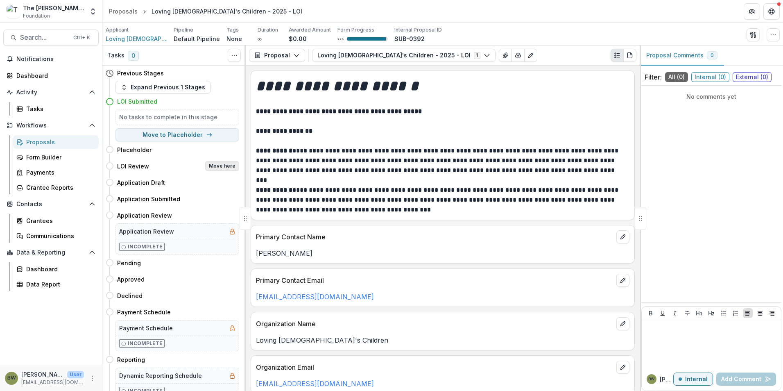
click at [220, 166] on button "Move here" at bounding box center [222, 166] width 34 height 10
select select "**********"
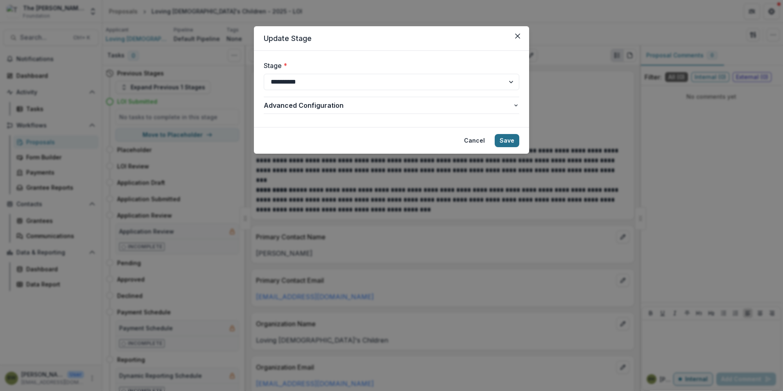
click at [505, 142] on button "Save" at bounding box center [507, 140] width 25 height 13
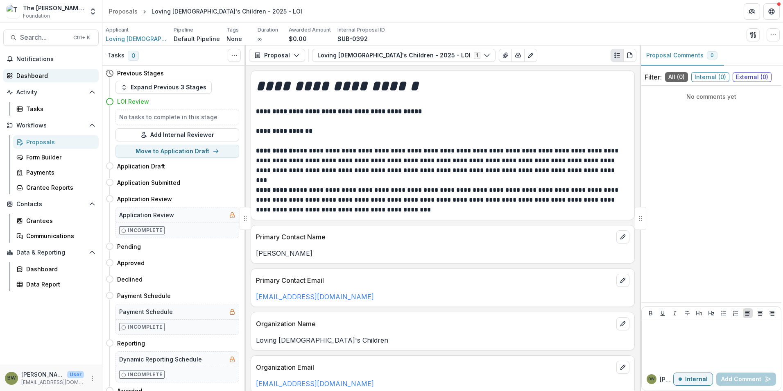
click at [29, 73] on div "Dashboard" at bounding box center [54, 75] width 76 height 9
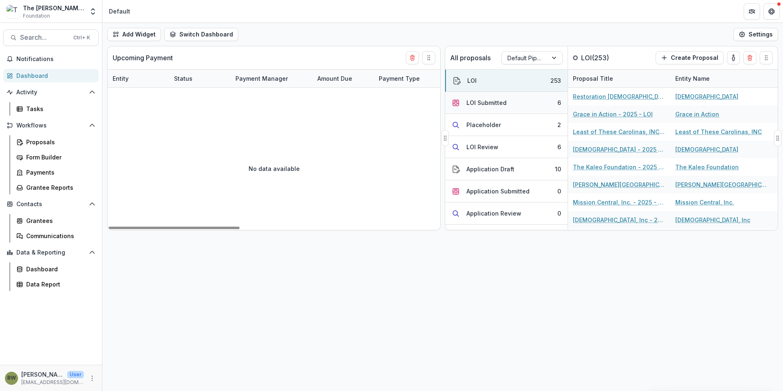
click at [474, 105] on div "LOI Submitted" at bounding box center [487, 102] width 40 height 9
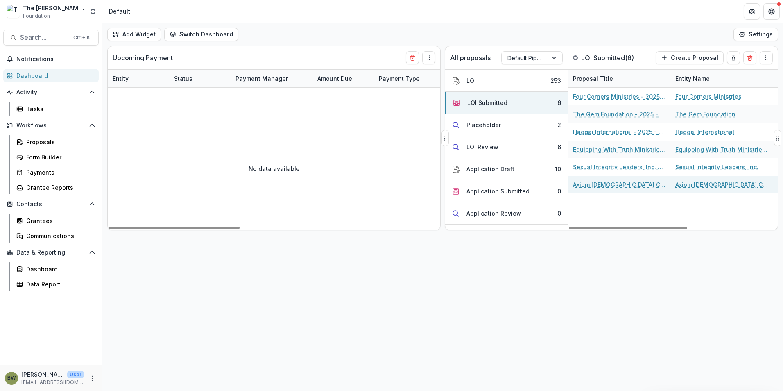
click at [595, 182] on link "Axiom Christian Classical School - 2025 - LOI" at bounding box center [619, 184] width 93 height 9
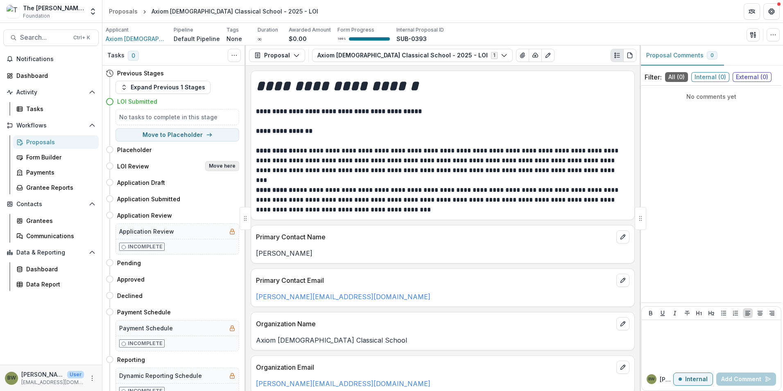
click at [231, 168] on button "Move here" at bounding box center [222, 166] width 34 height 10
select select "**********"
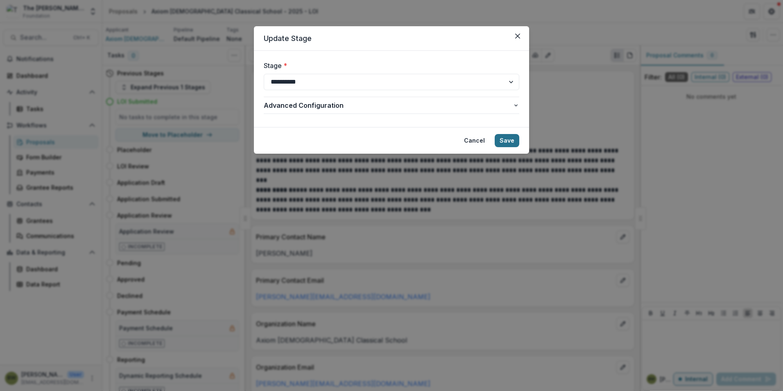
click at [509, 138] on button "Save" at bounding box center [507, 140] width 25 height 13
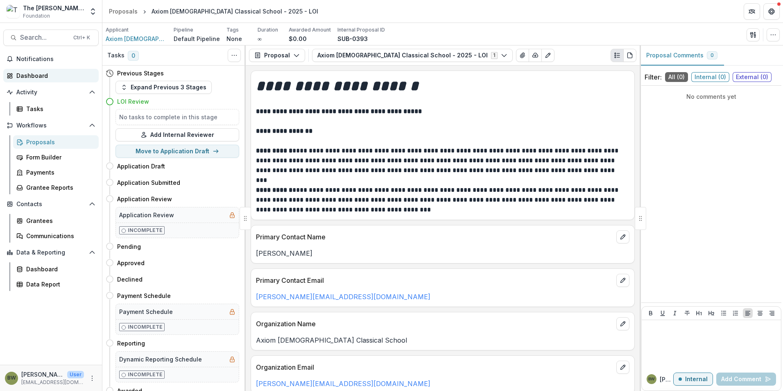
click at [35, 78] on div "Dashboard" at bounding box center [54, 75] width 76 height 9
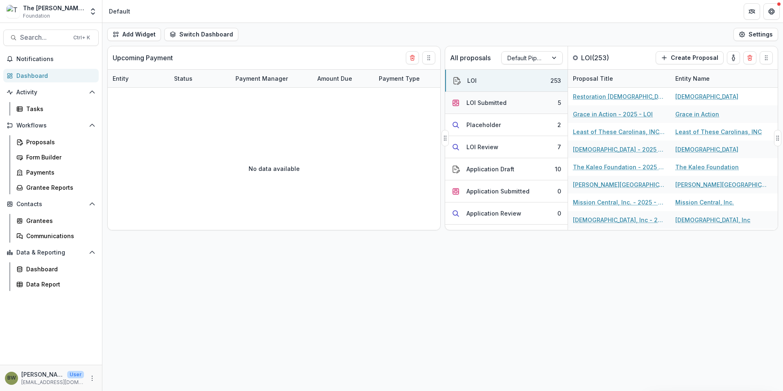
click at [497, 103] on div "LOI Submitted" at bounding box center [487, 102] width 40 height 9
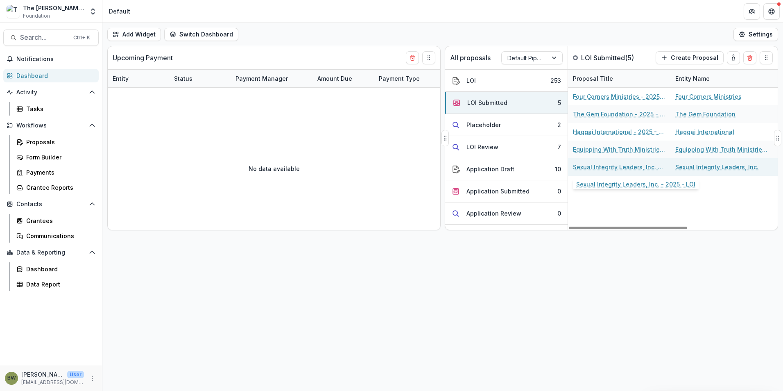
click at [617, 166] on link "Sexual Integrity Leaders, Inc. - 2025 - LOI" at bounding box center [619, 167] width 93 height 9
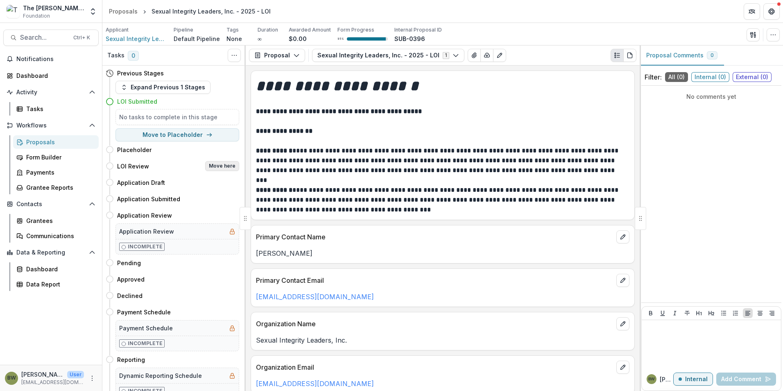
click at [220, 164] on button "Move here" at bounding box center [222, 166] width 34 height 10
select select "**********"
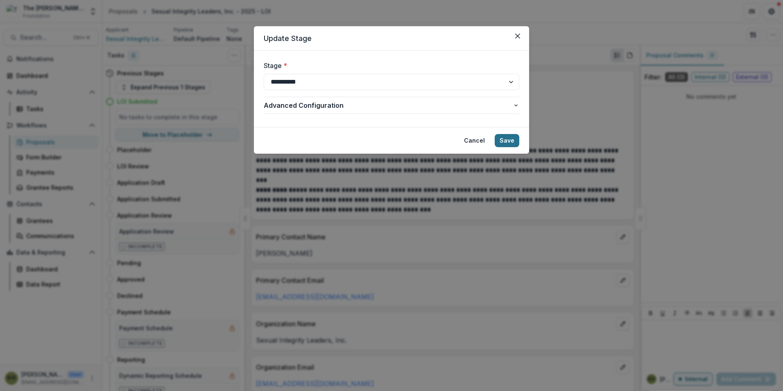
click at [507, 144] on button "Save" at bounding box center [507, 140] width 25 height 13
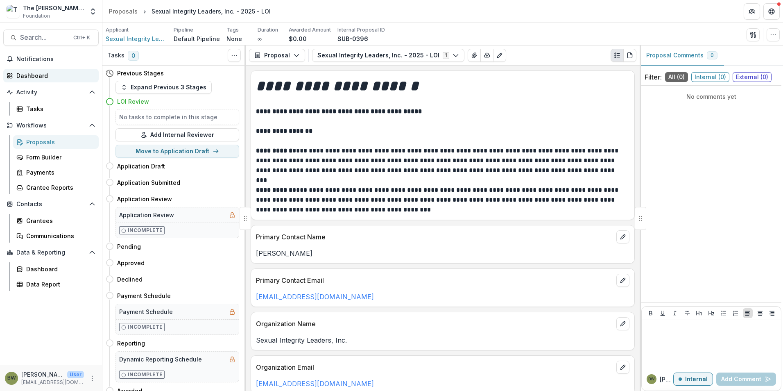
click at [39, 77] on div "Dashboard" at bounding box center [54, 75] width 76 height 9
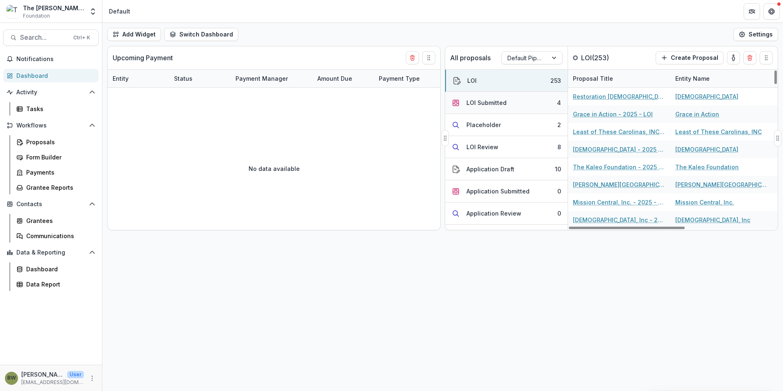
drag, startPoint x: 495, startPoint y: 107, endPoint x: 502, endPoint y: 107, distance: 6.6
click at [496, 107] on button "LOI Submitted 4" at bounding box center [506, 103] width 122 height 22
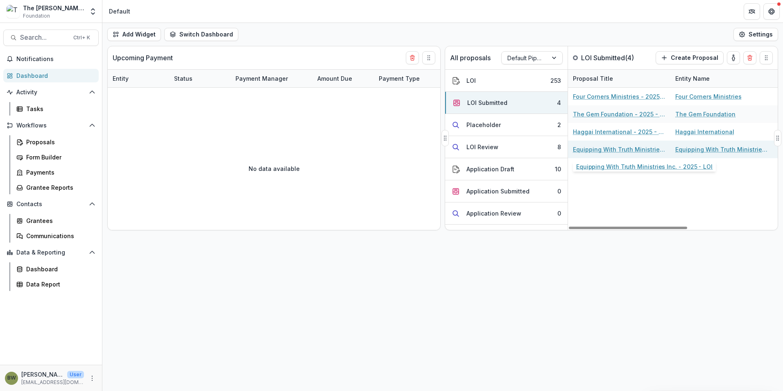
click at [595, 151] on link "Equipping With Truth Ministries Inc. - 2025 - LOI" at bounding box center [619, 149] width 93 height 9
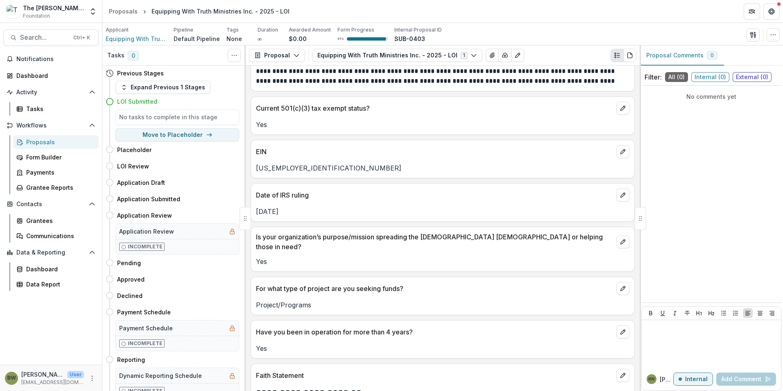
scroll to position [615, 0]
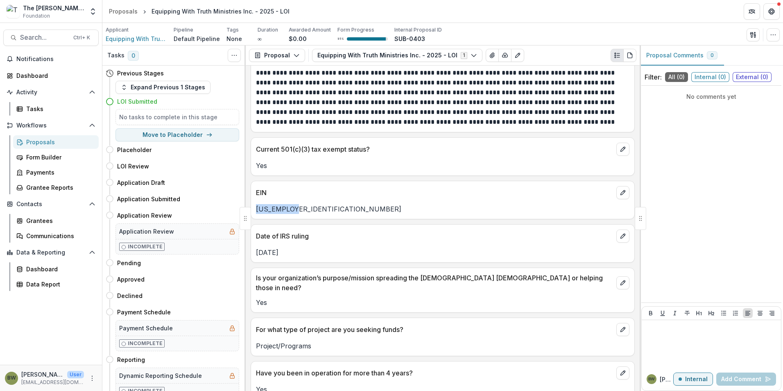
drag, startPoint x: 302, startPoint y: 207, endPoint x: 254, endPoint y: 207, distance: 47.1
click at [254, 207] on div "38-3770606" at bounding box center [442, 209] width 383 height 10
drag, startPoint x: 254, startPoint y: 207, endPoint x: 275, endPoint y: 207, distance: 20.5
copy p "38-3770606"
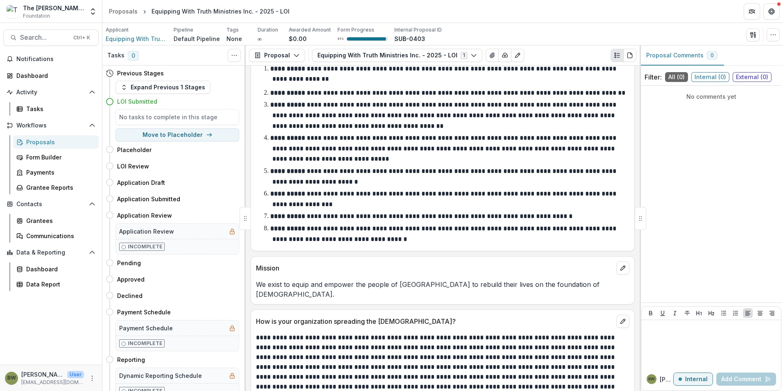
scroll to position [1130, 0]
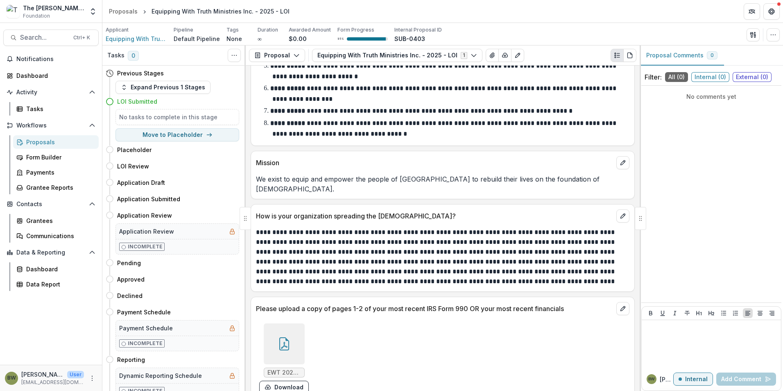
click at [284, 342] on icon at bounding box center [284, 345] width 7 height 7
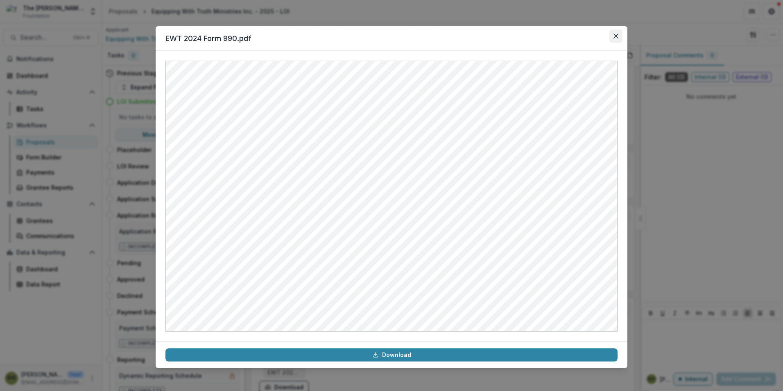
click at [619, 34] on button "Close" at bounding box center [616, 35] width 13 height 13
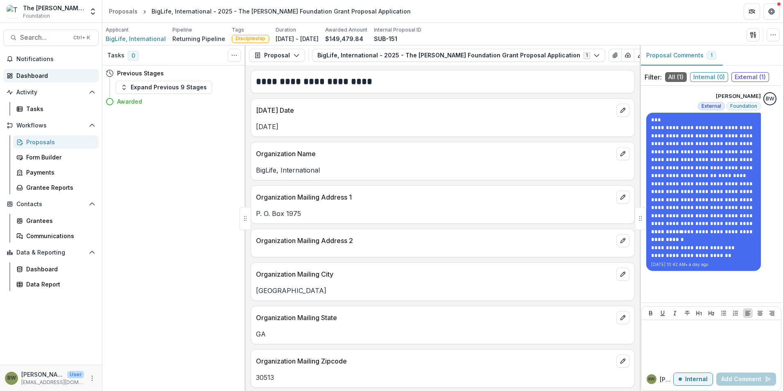
click at [14, 74] on link "Dashboard" at bounding box center [50, 76] width 95 height 14
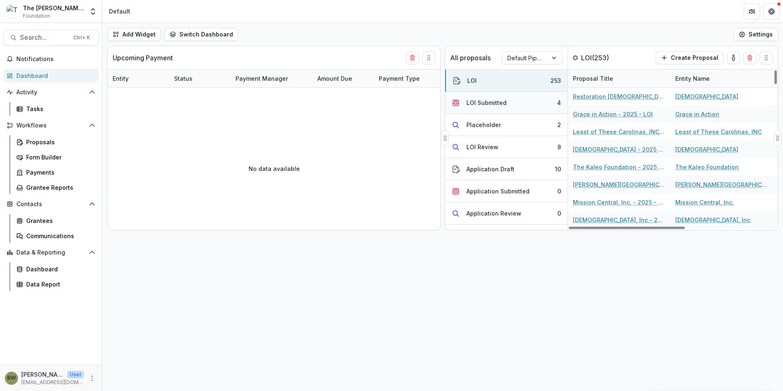
click at [476, 103] on div "LOI Submitted" at bounding box center [487, 102] width 40 height 9
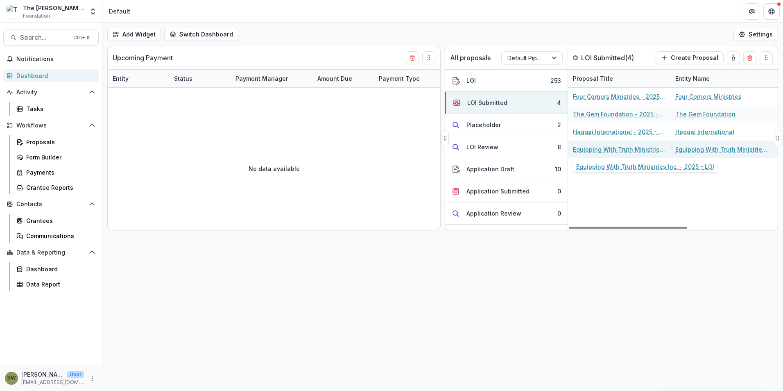
click at [596, 147] on link "Equipping With Truth Ministries Inc. - 2025 - LOI" at bounding box center [619, 149] width 93 height 9
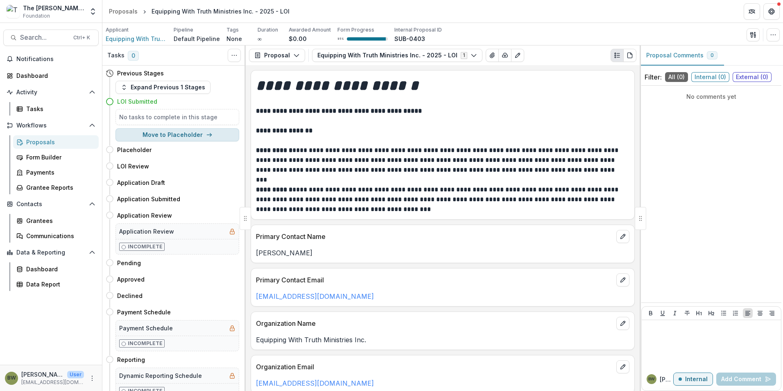
click at [152, 135] on button "Move to Placeholder" at bounding box center [178, 134] width 124 height 13
select select "**********"
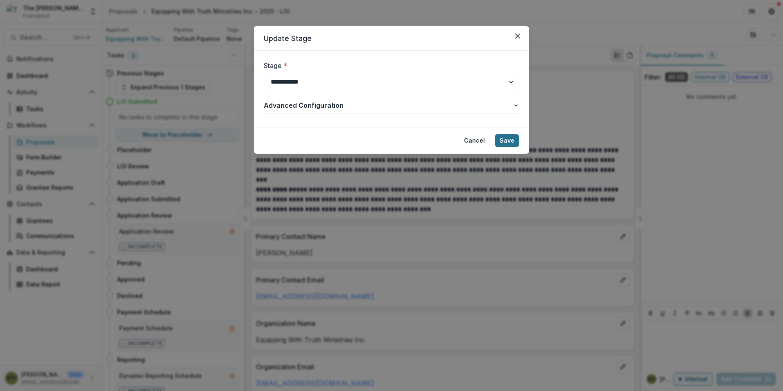
click at [508, 143] on button "Save" at bounding box center [507, 140] width 25 height 13
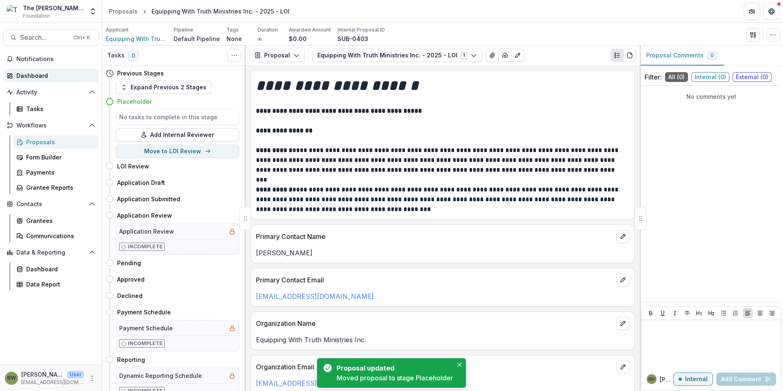
click at [26, 74] on div "Dashboard" at bounding box center [54, 75] width 76 height 9
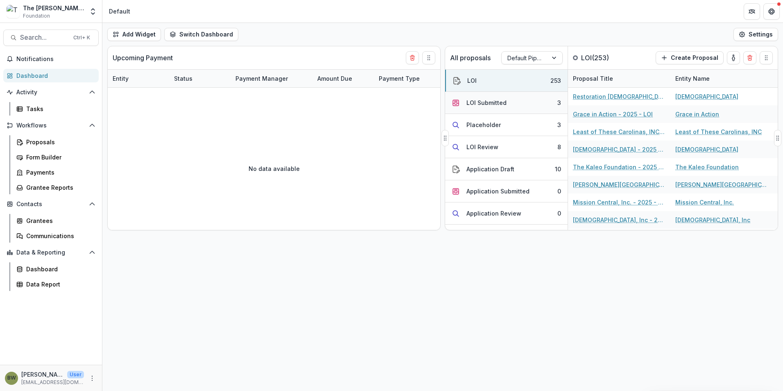
click at [488, 102] on div "LOI Submitted" at bounding box center [487, 102] width 40 height 9
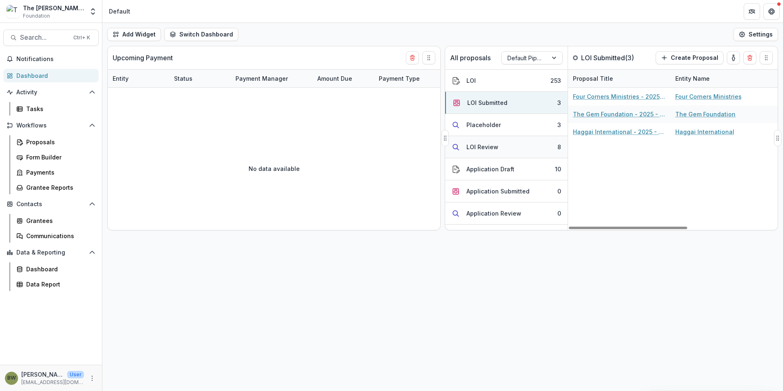
click at [479, 147] on div "LOI Review" at bounding box center [483, 147] width 32 height 9
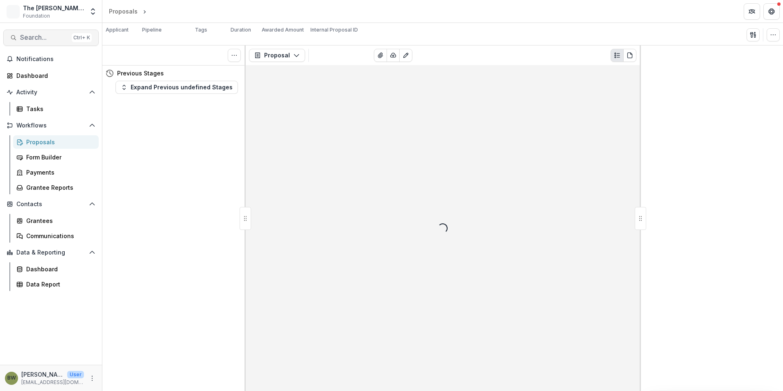
click at [52, 36] on span "Search..." at bounding box center [44, 38] width 48 height 8
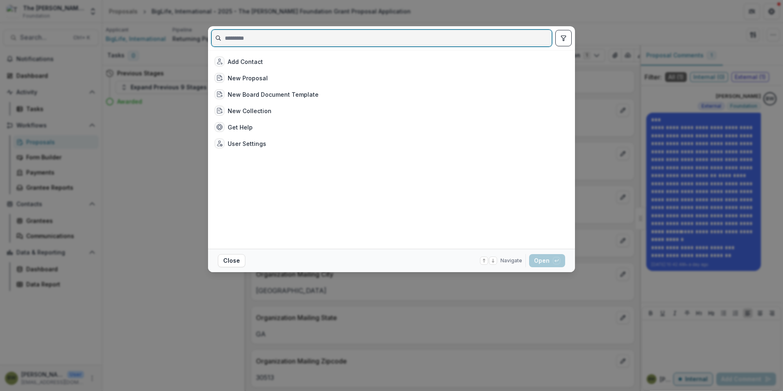
drag, startPoint x: 52, startPoint y: 36, endPoint x: 256, endPoint y: 39, distance: 204.1
paste input "**********"
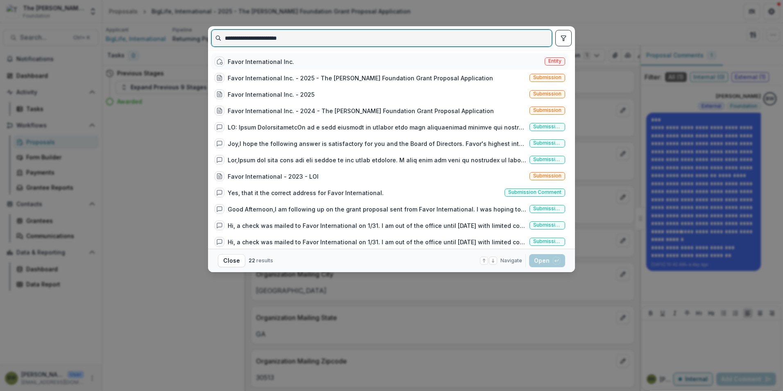
type input "**********"
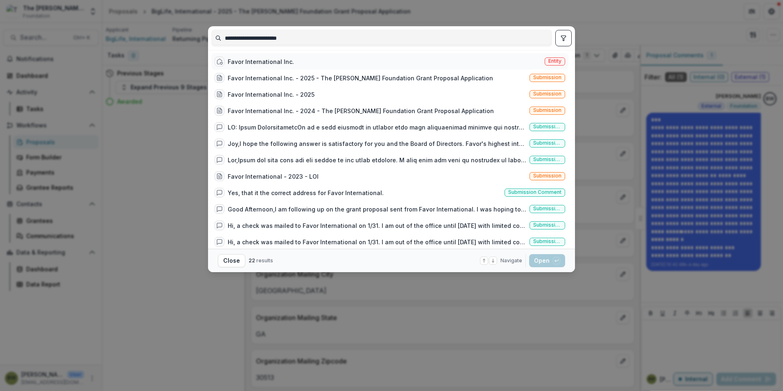
click at [556, 61] on span "Entity" at bounding box center [555, 61] width 13 height 6
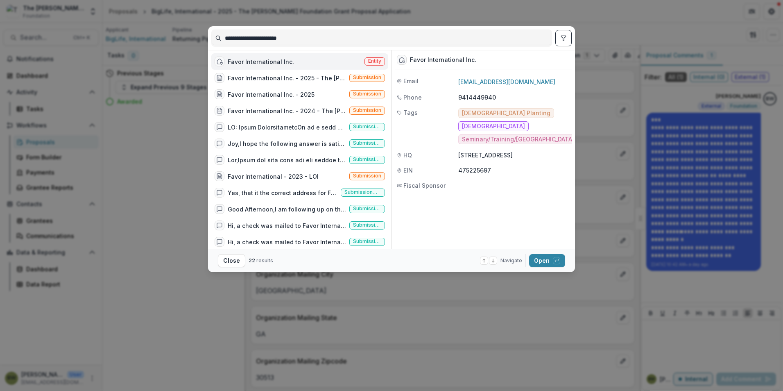
click at [628, 15] on div "**********" at bounding box center [391, 195] width 783 height 391
